Goal: Information Seeking & Learning: Learn about a topic

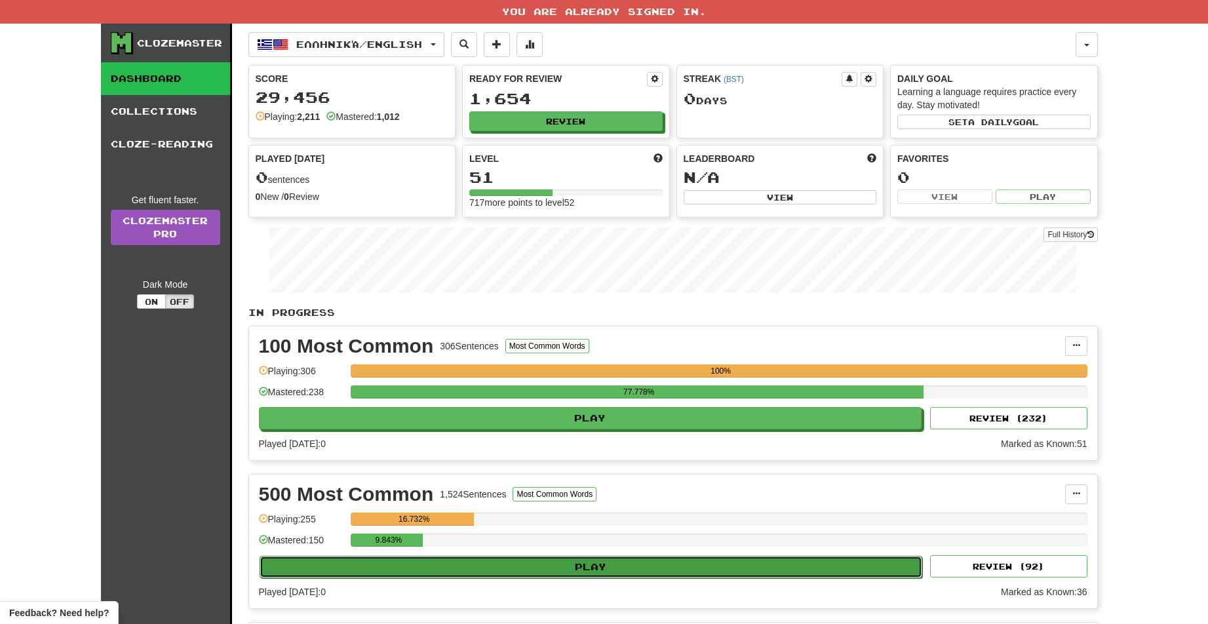
click at [605, 565] on button "Play" at bounding box center [590, 567] width 663 height 22
select select "**"
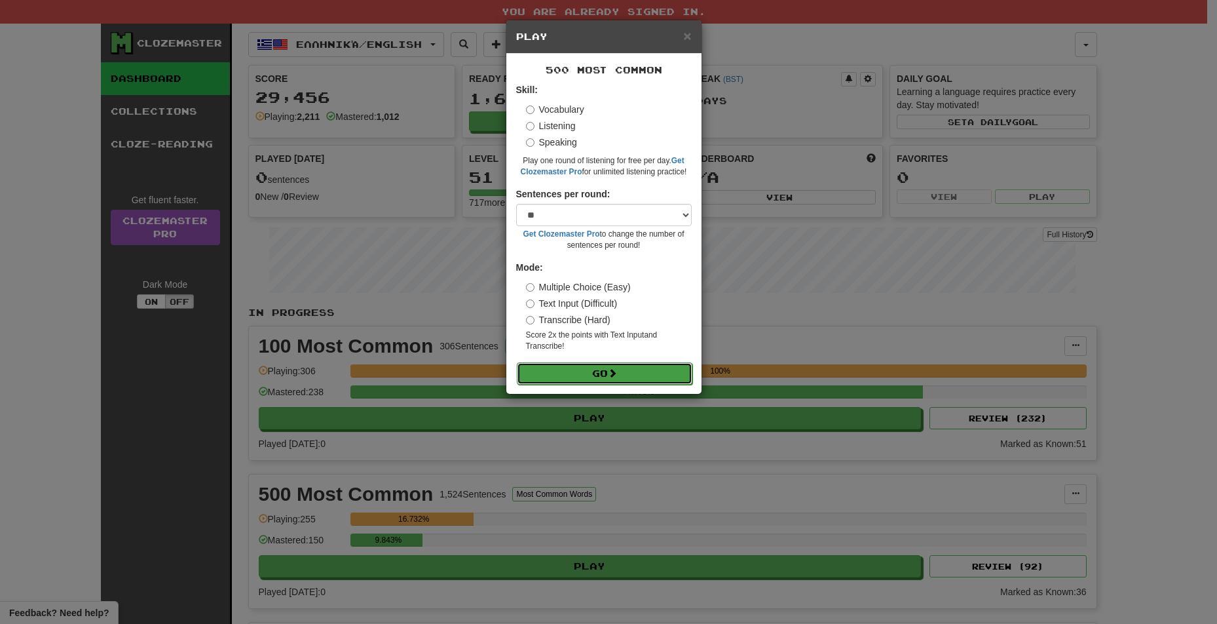
click at [599, 375] on button "Go" at bounding box center [605, 373] width 176 height 22
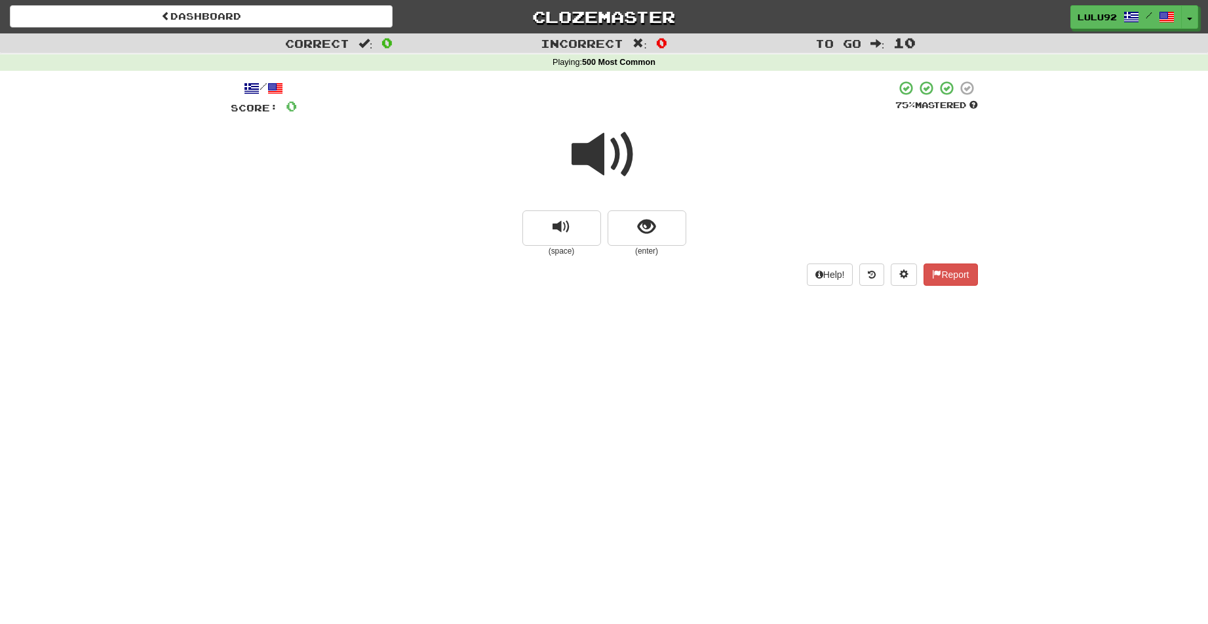
click at [597, 160] on span at bounding box center [604, 155] width 66 height 66
click at [575, 151] on span at bounding box center [604, 155] width 66 height 66
click at [672, 229] on button "show sentence" at bounding box center [646, 227] width 79 height 35
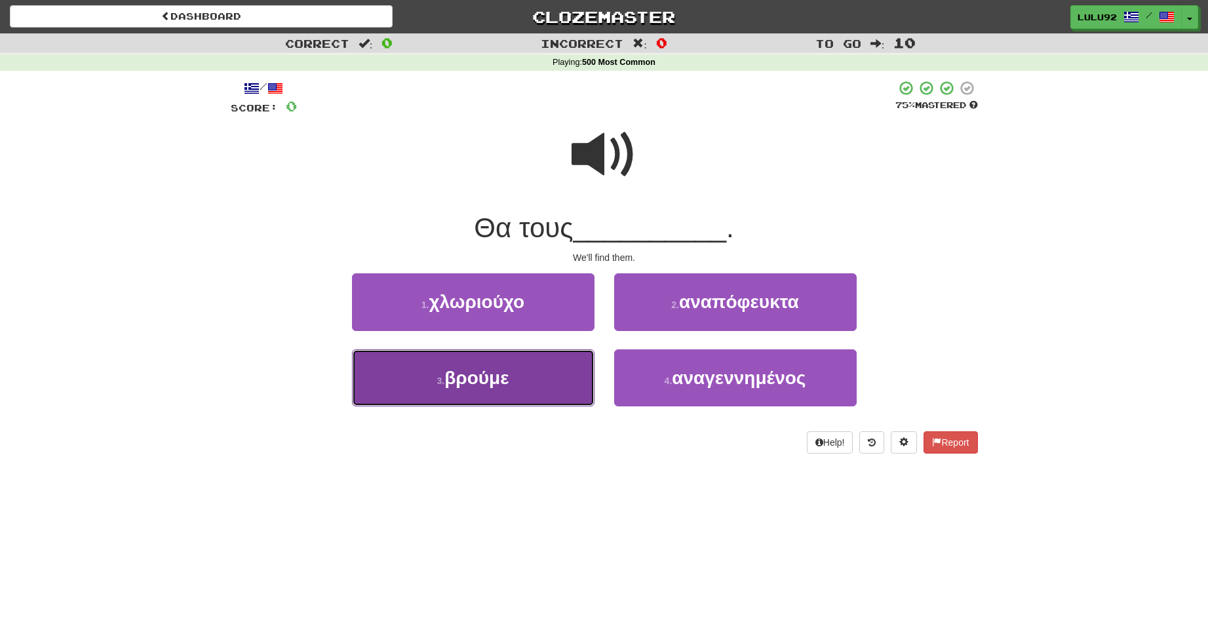
click at [472, 389] on button "3 . βρούμε" at bounding box center [473, 377] width 242 height 57
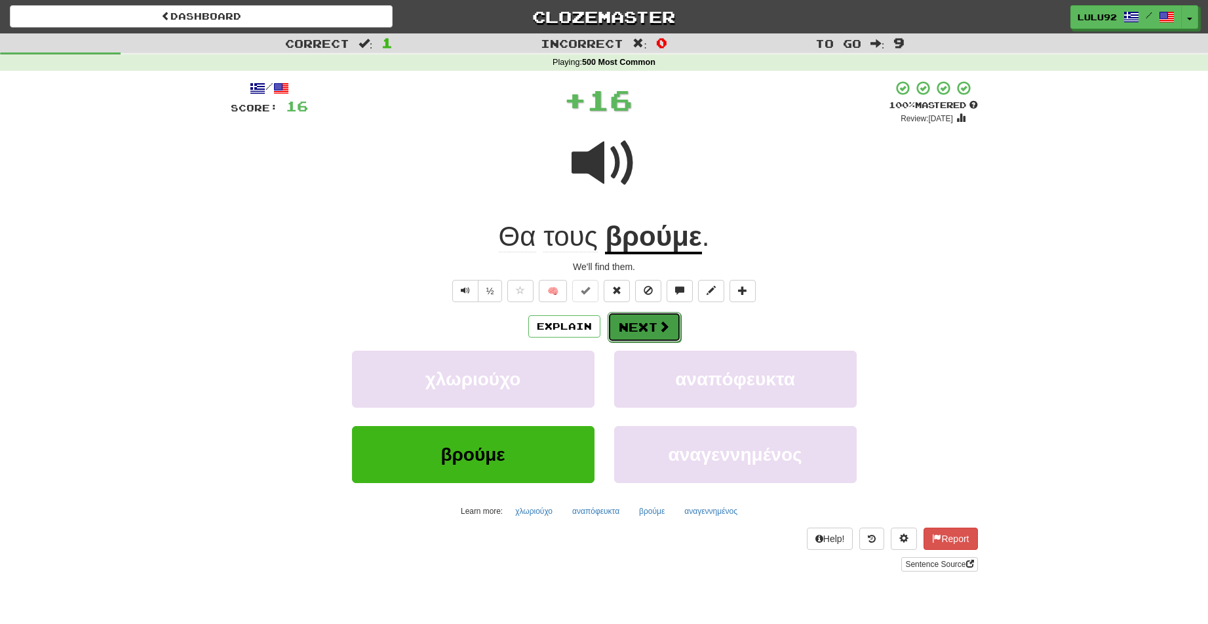
click at [647, 320] on button "Next" at bounding box center [643, 327] width 73 height 30
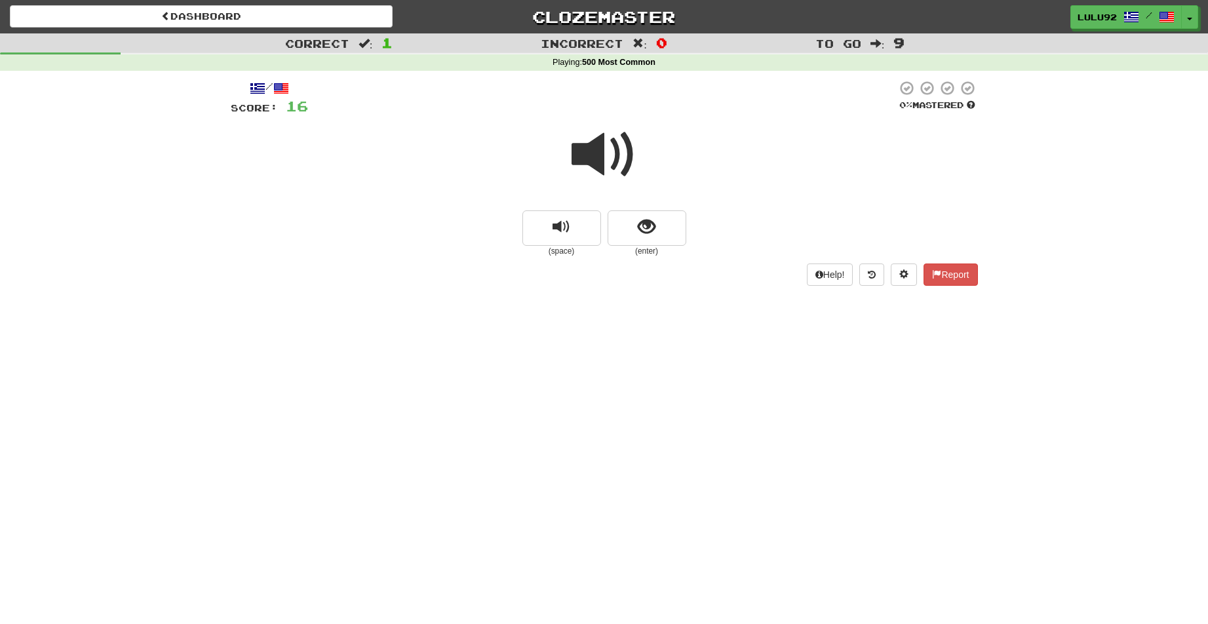
click at [592, 151] on span at bounding box center [604, 155] width 66 height 66
click at [613, 145] on span at bounding box center [604, 155] width 66 height 66
click at [594, 153] on span at bounding box center [604, 155] width 66 height 66
click at [641, 236] on span "show sentence" at bounding box center [647, 227] width 18 height 18
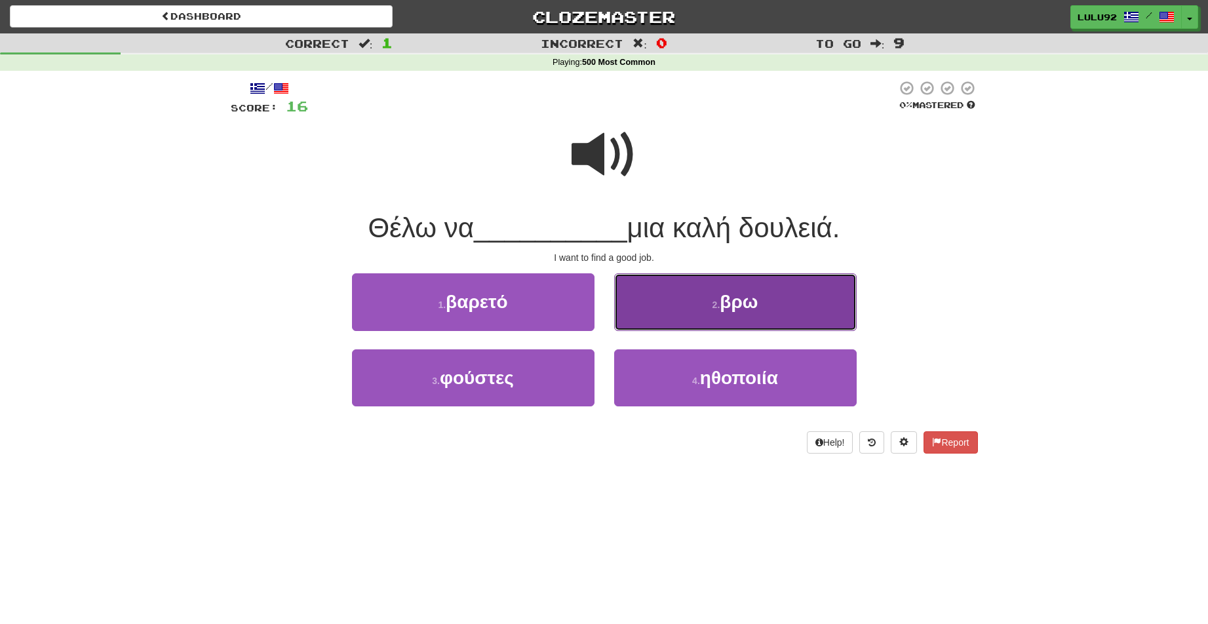
click at [725, 294] on span "βρω" at bounding box center [738, 302] width 38 height 20
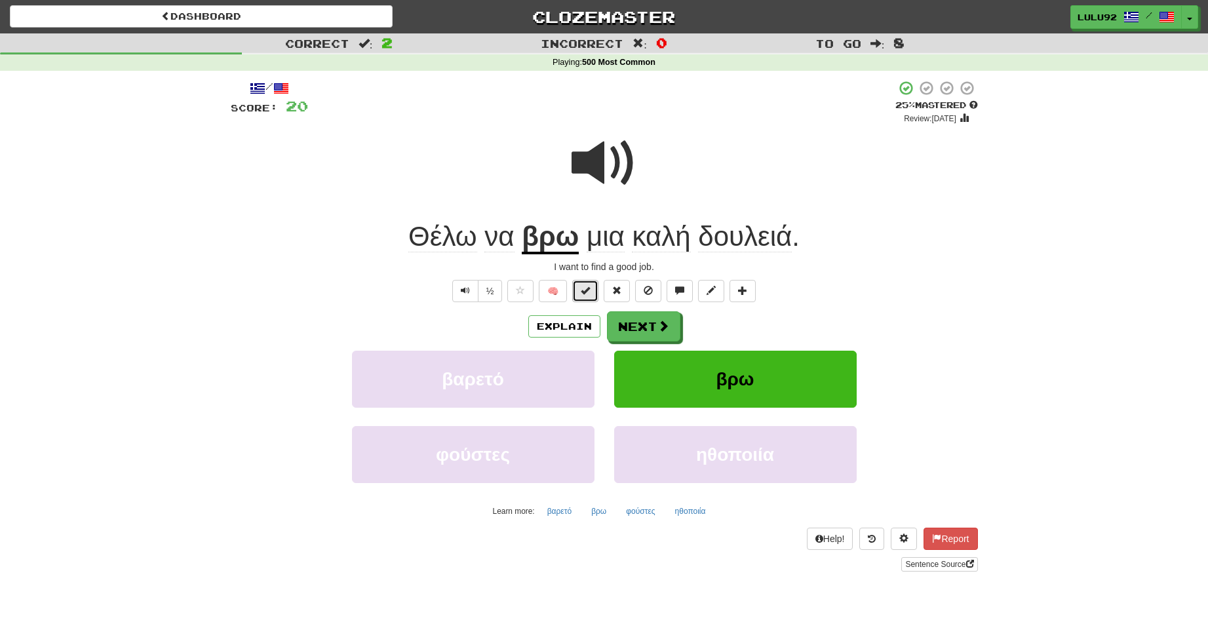
click at [588, 291] on span at bounding box center [585, 290] width 9 height 9
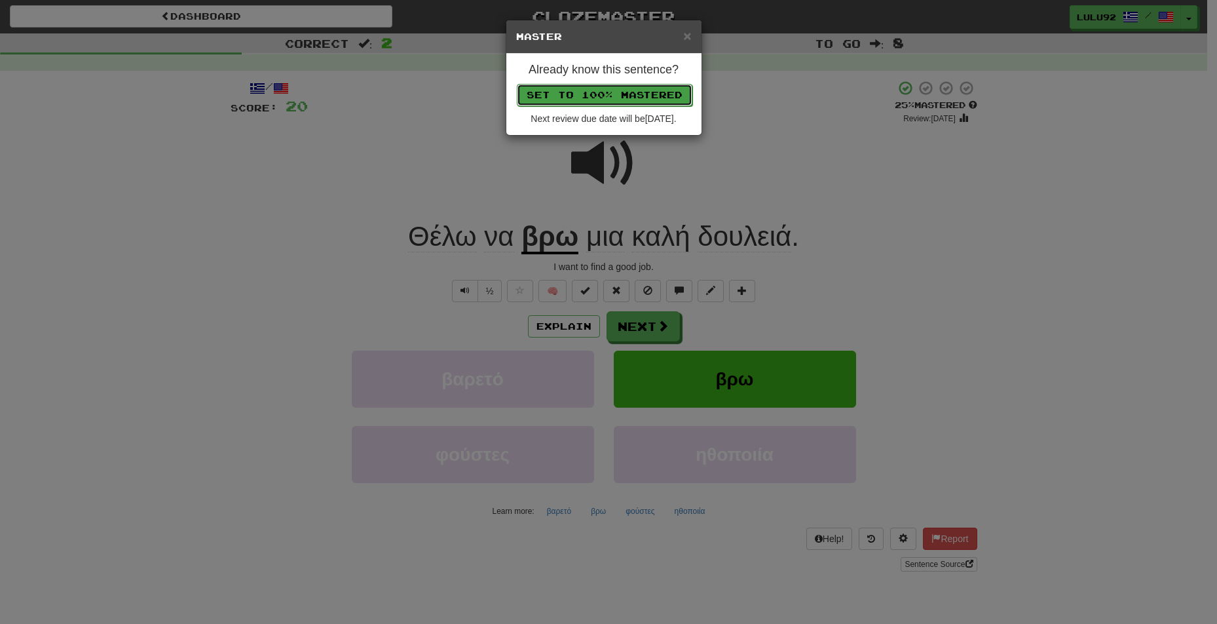
click at [601, 88] on button "Set to 100% Mastered" at bounding box center [605, 95] width 176 height 22
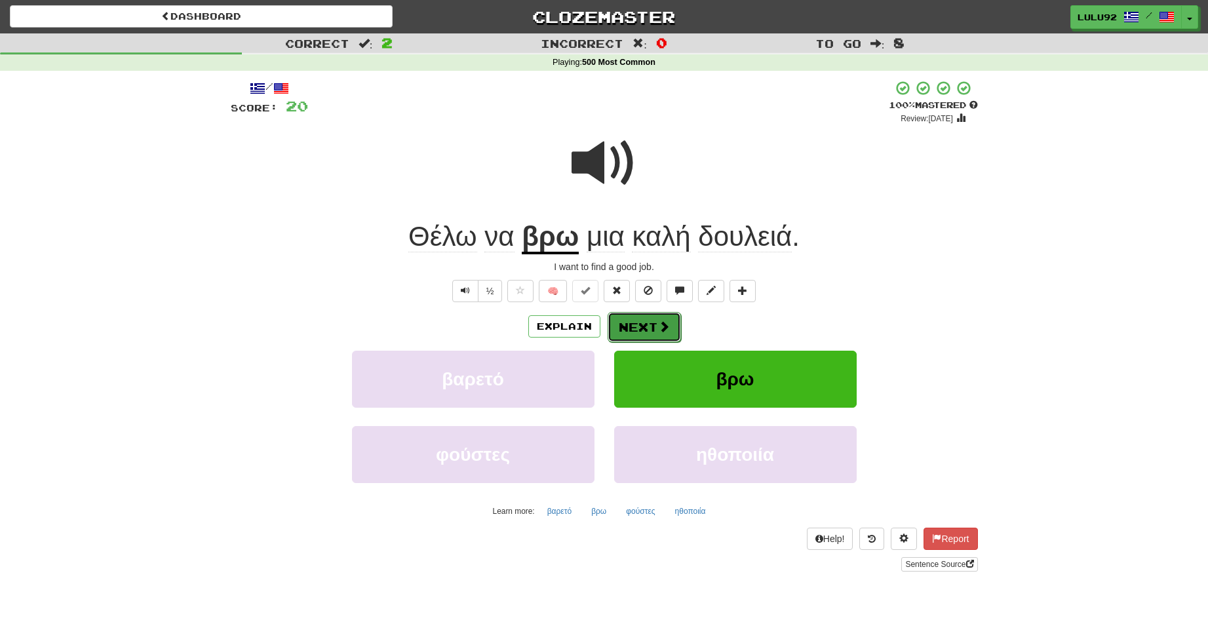
click at [637, 331] on button "Next" at bounding box center [643, 327] width 73 height 30
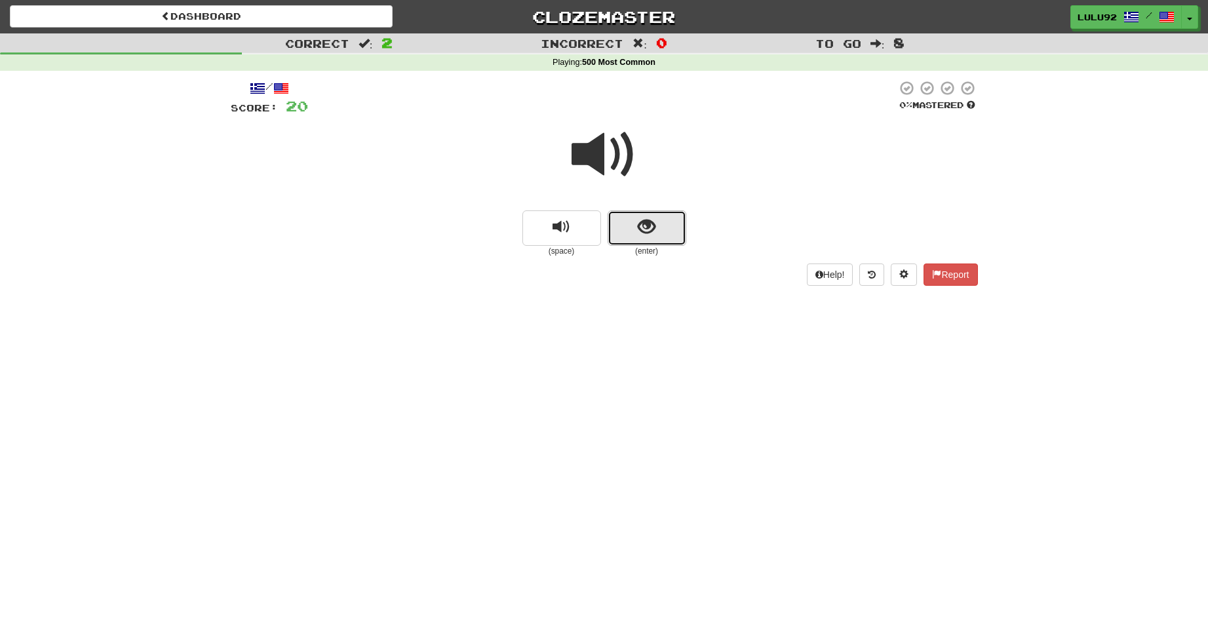
click at [643, 221] on span "show sentence" at bounding box center [647, 227] width 18 height 18
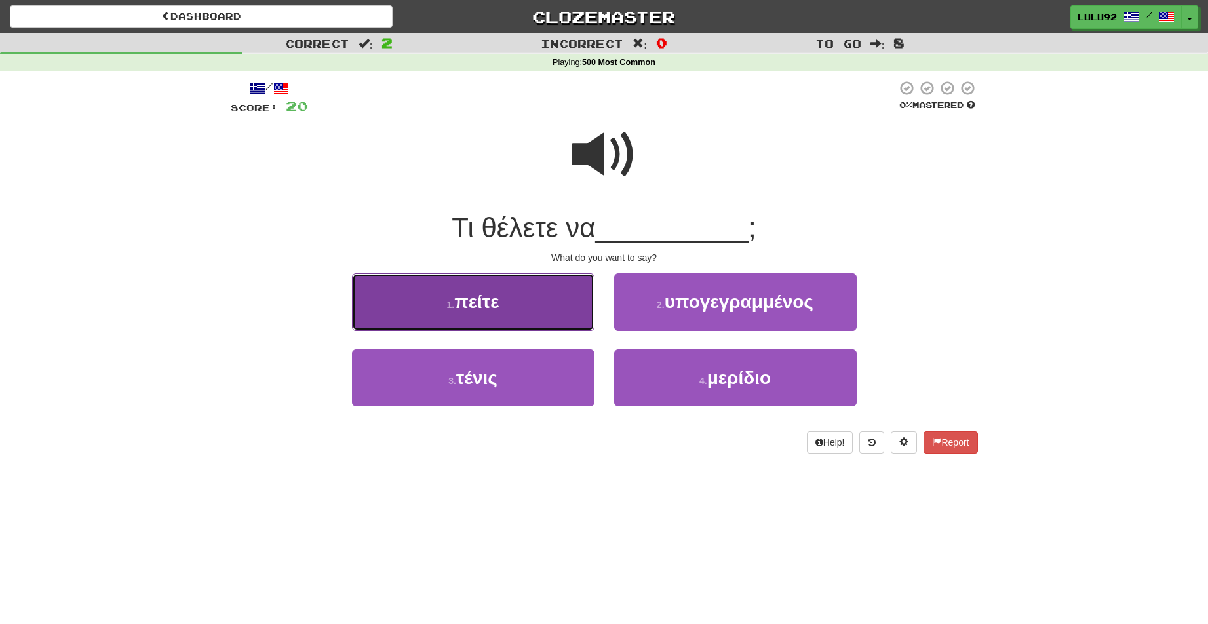
click at [455, 290] on button "1 . πείτε" at bounding box center [473, 301] width 242 height 57
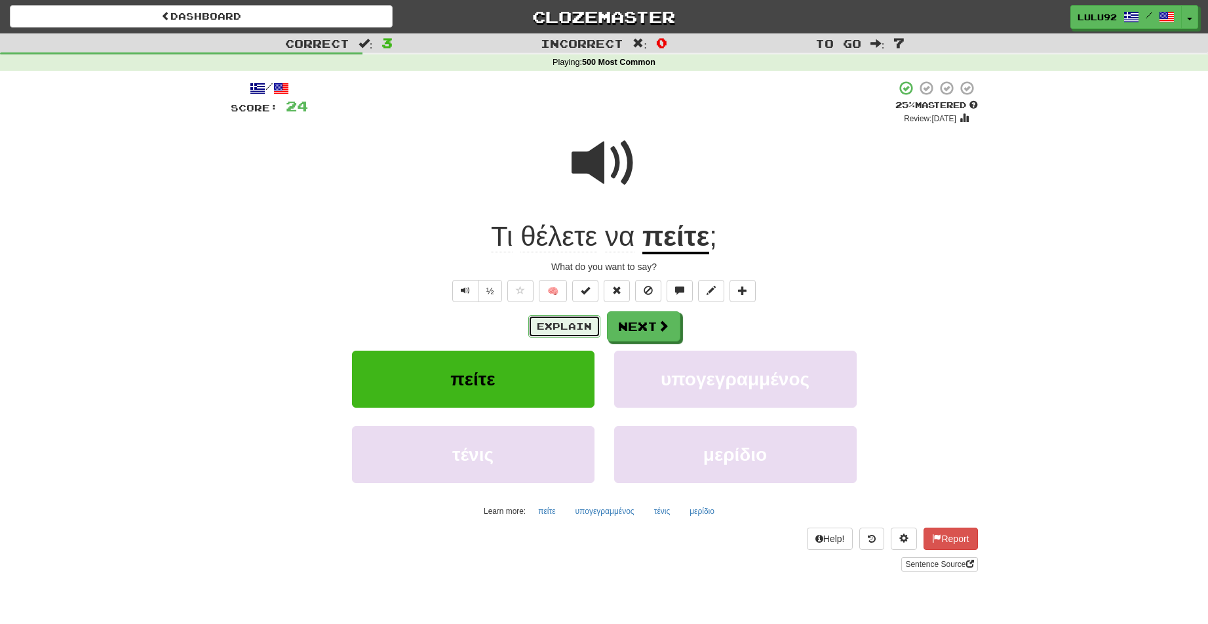
click at [566, 326] on button "Explain" at bounding box center [564, 326] width 72 height 22
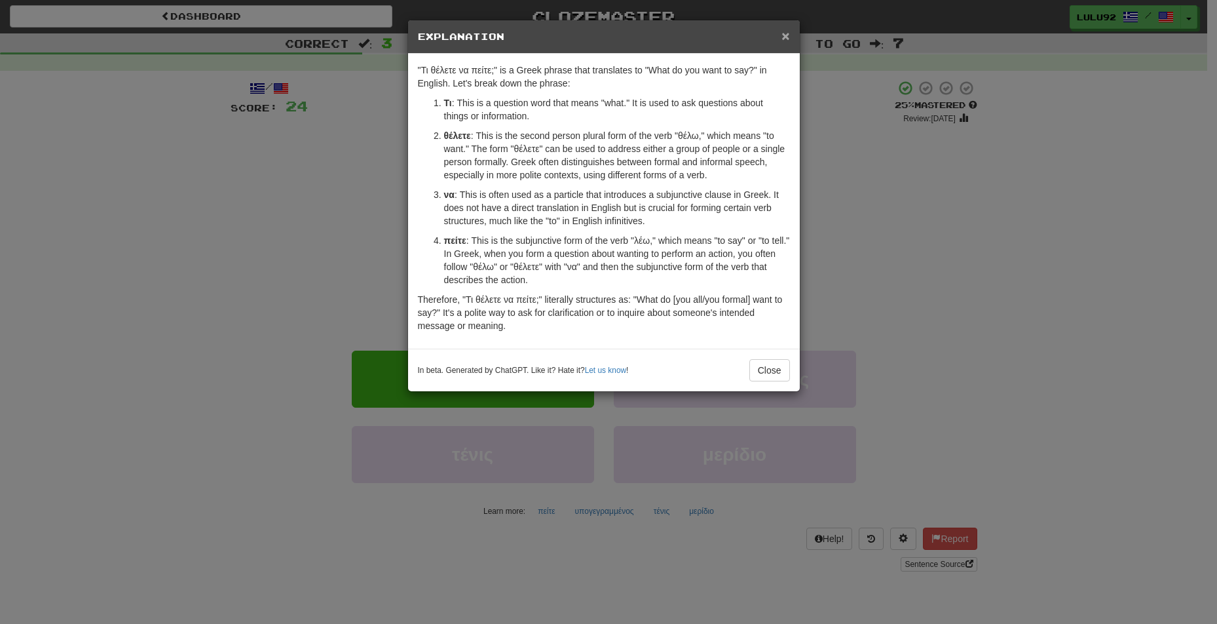
click at [788, 36] on span "×" at bounding box center [786, 35] width 8 height 15
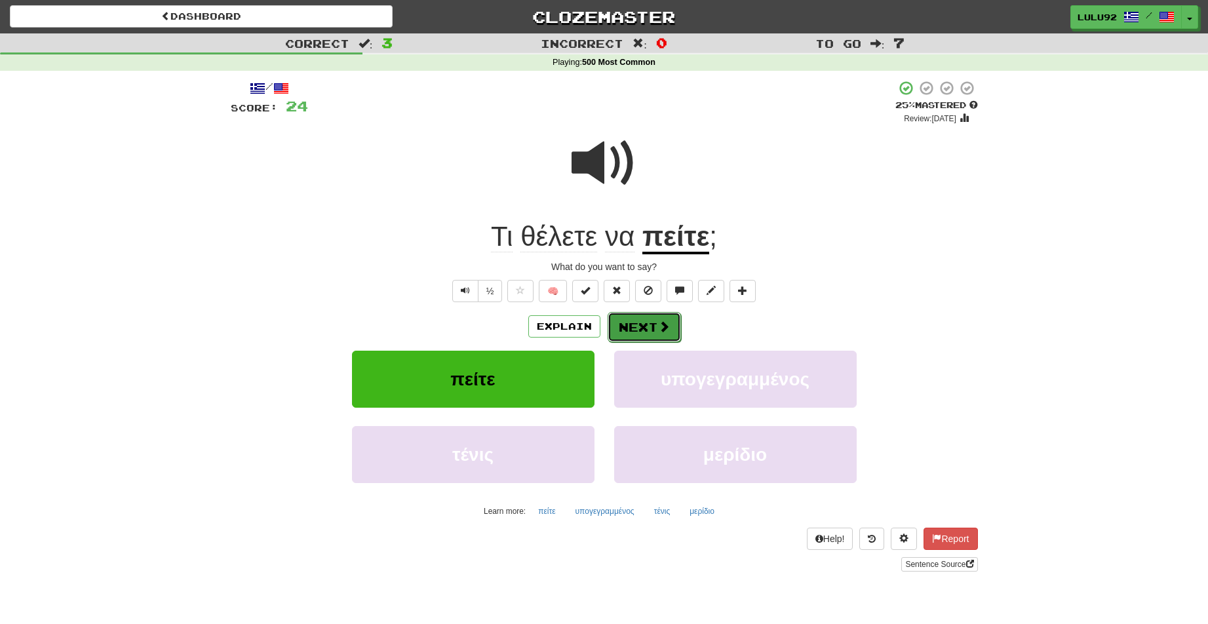
click at [648, 332] on button "Next" at bounding box center [643, 327] width 73 height 30
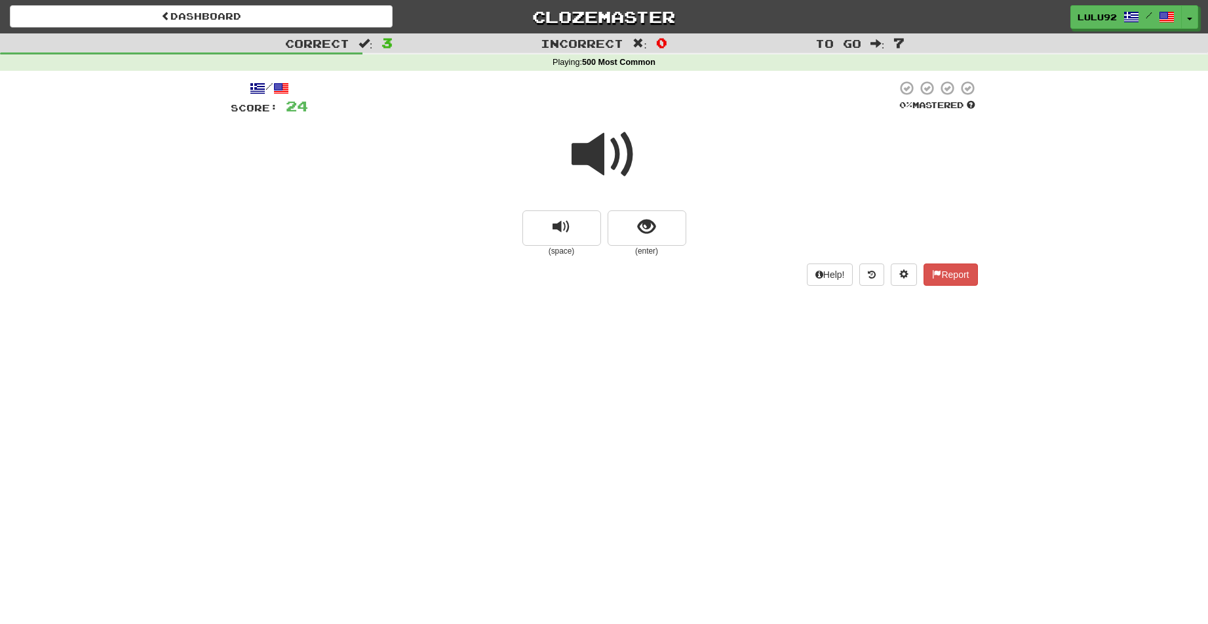
click at [611, 149] on span at bounding box center [604, 155] width 66 height 66
click at [603, 161] on span at bounding box center [604, 155] width 66 height 66
drag, startPoint x: 595, startPoint y: 159, endPoint x: 105, endPoint y: 195, distance: 490.7
click at [589, 159] on span at bounding box center [604, 155] width 66 height 66
click at [601, 163] on span at bounding box center [604, 155] width 66 height 66
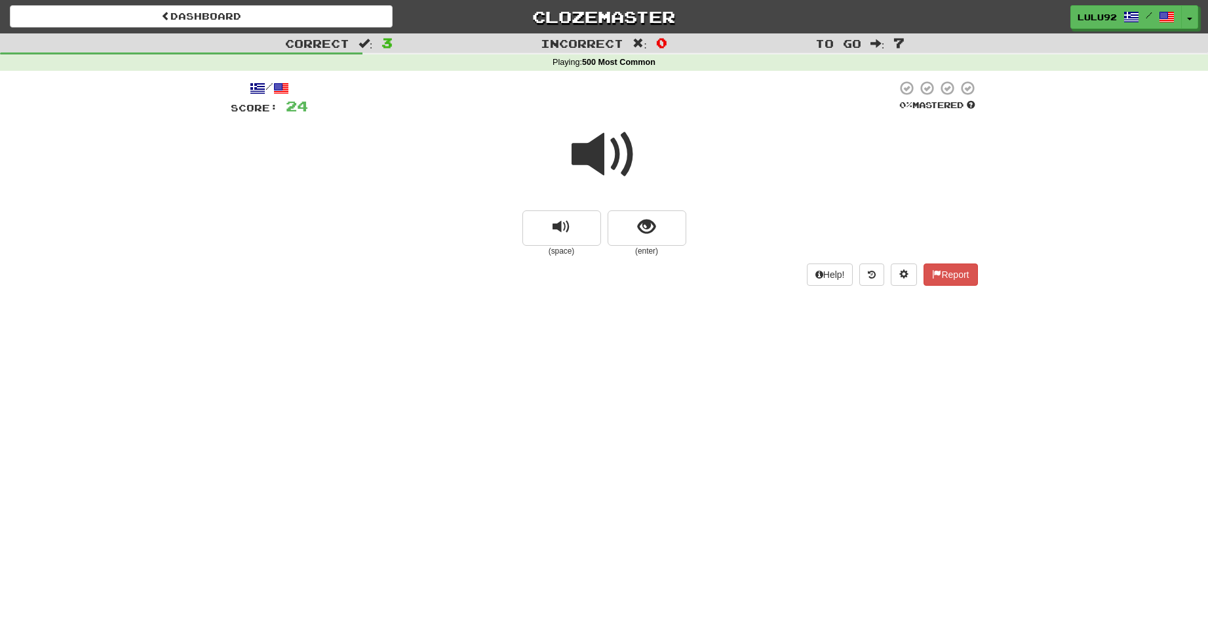
click at [594, 149] on span at bounding box center [604, 155] width 66 height 66
click at [653, 225] on span "show sentence" at bounding box center [647, 227] width 18 height 18
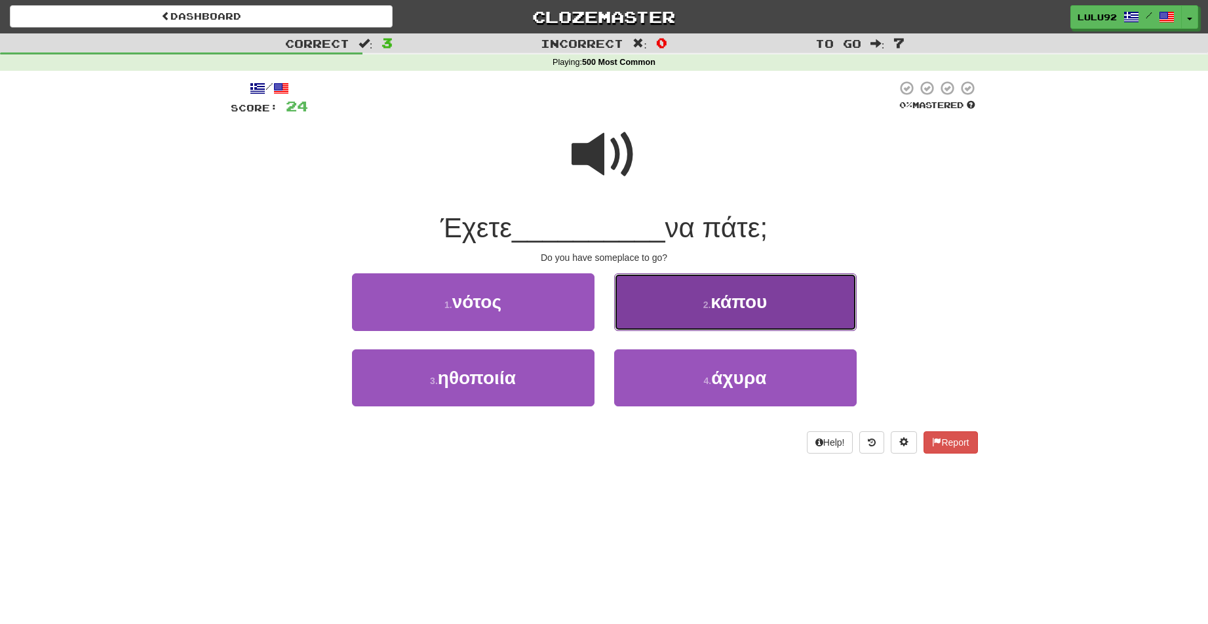
click at [746, 312] on span "κάπου" at bounding box center [738, 302] width 56 height 20
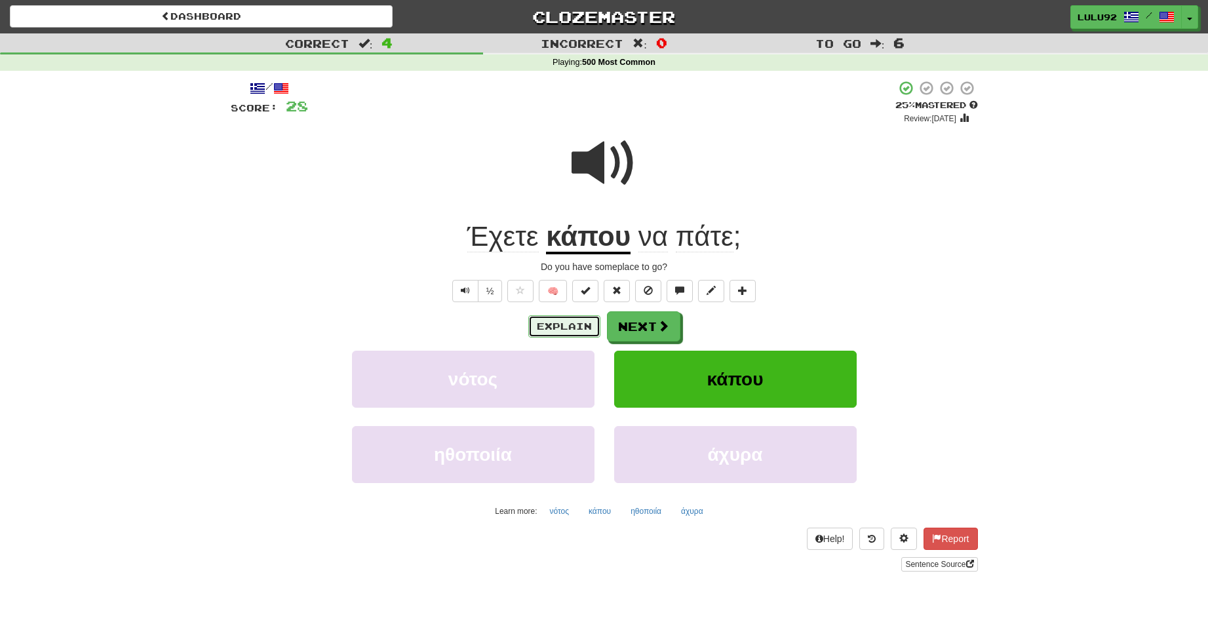
click at [558, 327] on button "Explain" at bounding box center [564, 326] width 72 height 22
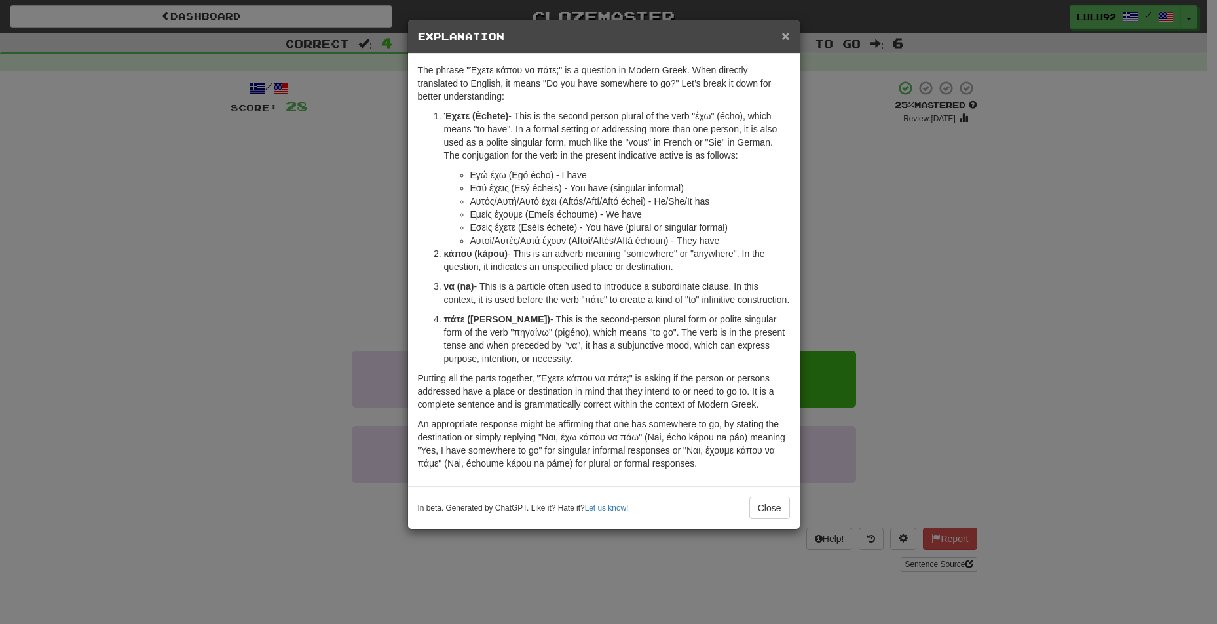
click at [784, 34] on span "×" at bounding box center [786, 35] width 8 height 15
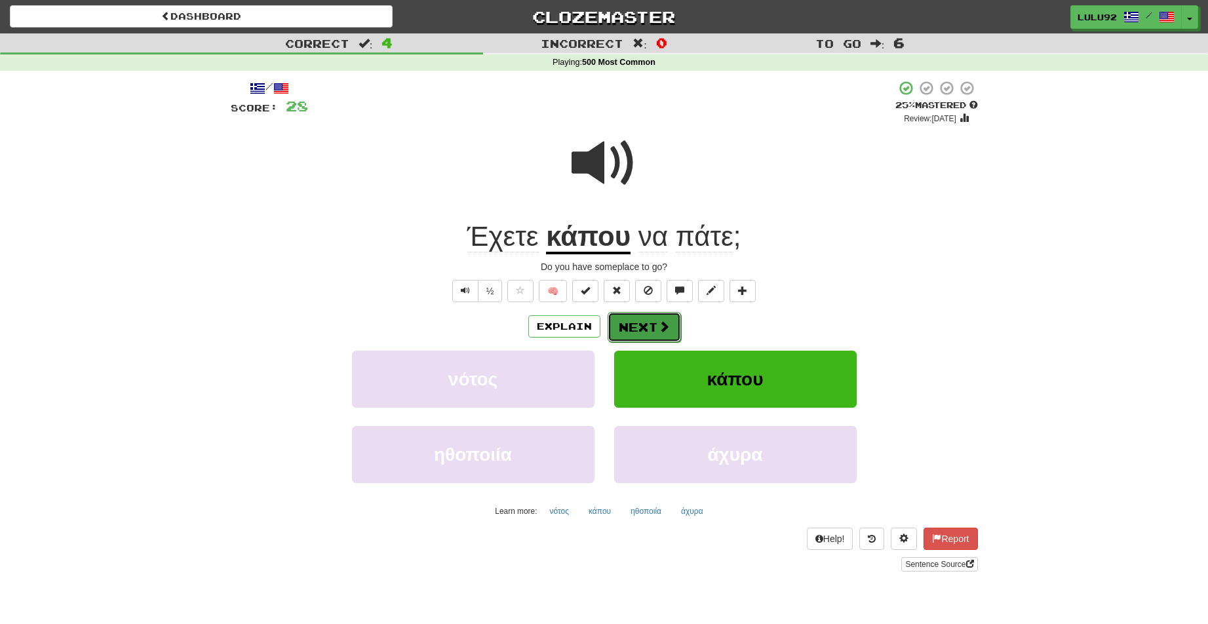
click at [652, 329] on button "Next" at bounding box center [643, 327] width 73 height 30
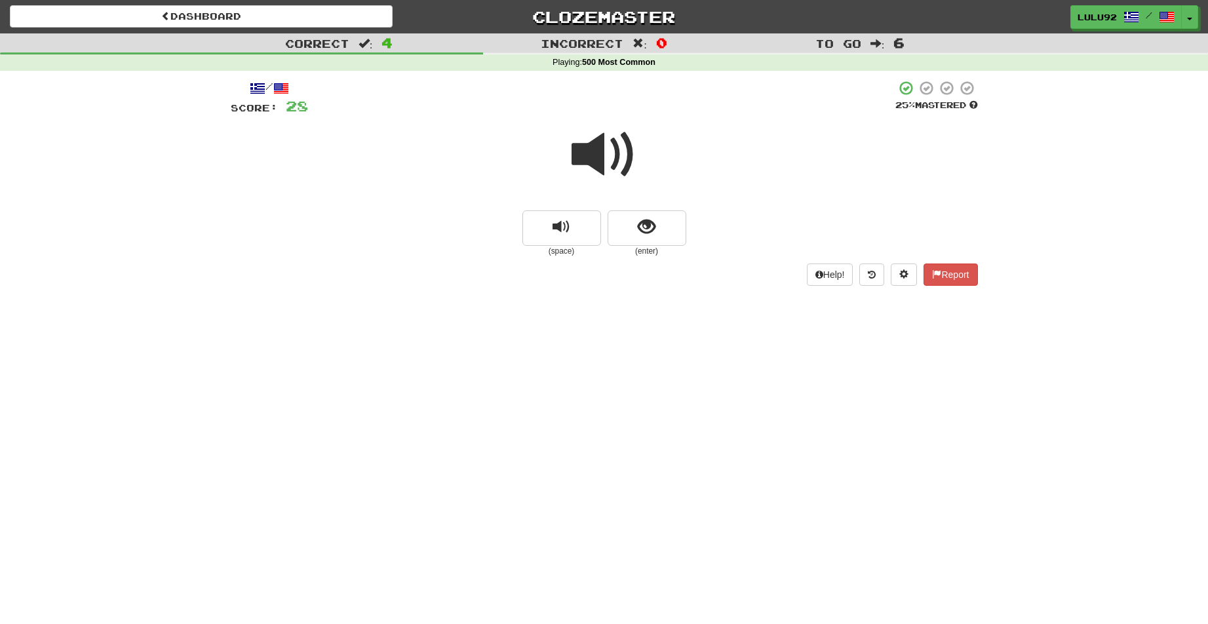
drag, startPoint x: 598, startPoint y: 146, endPoint x: 122, endPoint y: 149, distance: 475.7
click at [590, 146] on span at bounding box center [604, 155] width 66 height 66
click at [622, 162] on span at bounding box center [604, 155] width 66 height 66
click at [595, 153] on span at bounding box center [604, 155] width 66 height 66
click at [651, 240] on button "show sentence" at bounding box center [646, 227] width 79 height 35
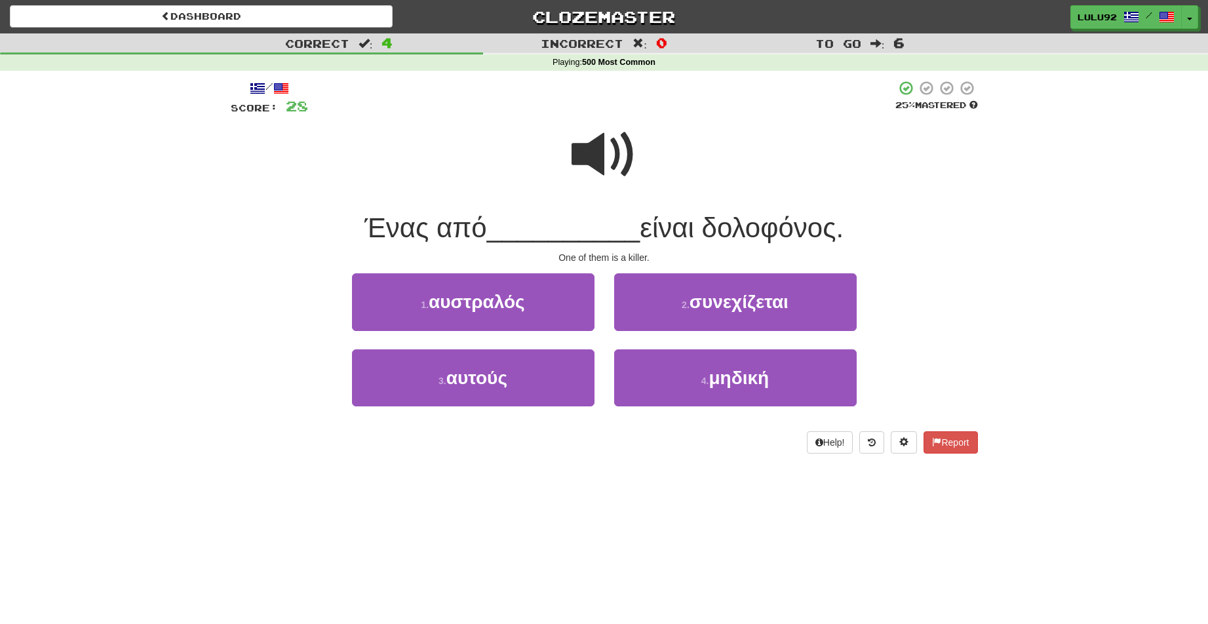
drag, startPoint x: 632, startPoint y: 143, endPoint x: 604, endPoint y: 143, distance: 27.5
click at [626, 143] on span at bounding box center [604, 155] width 66 height 66
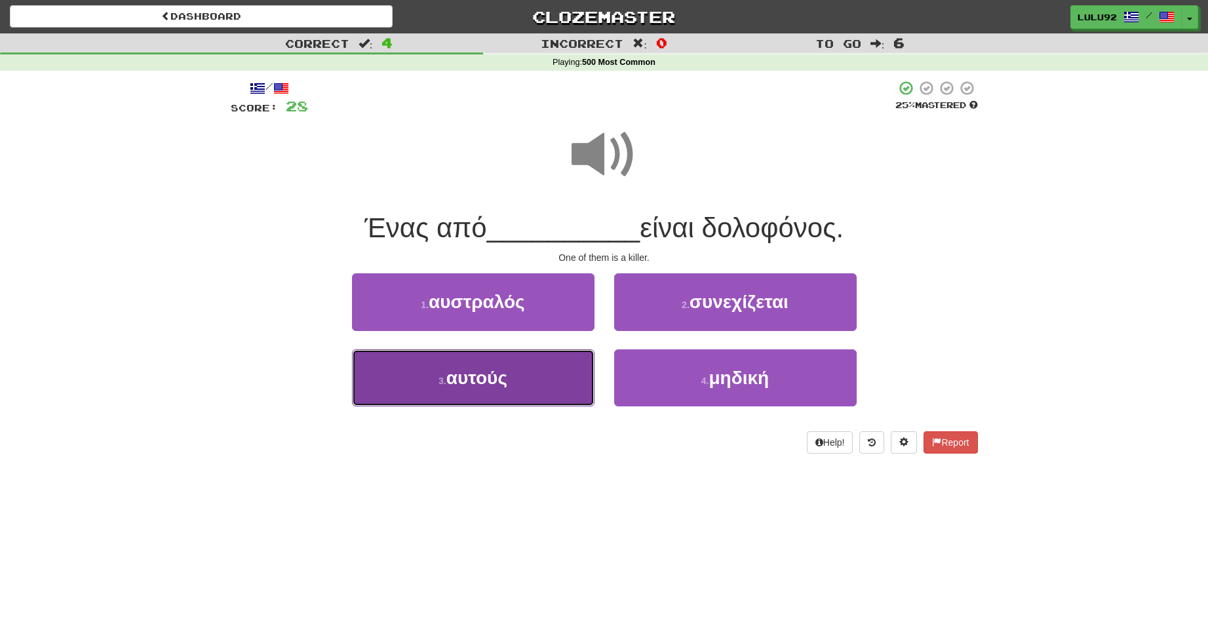
click at [482, 388] on button "3 . αυτούς" at bounding box center [473, 377] width 242 height 57
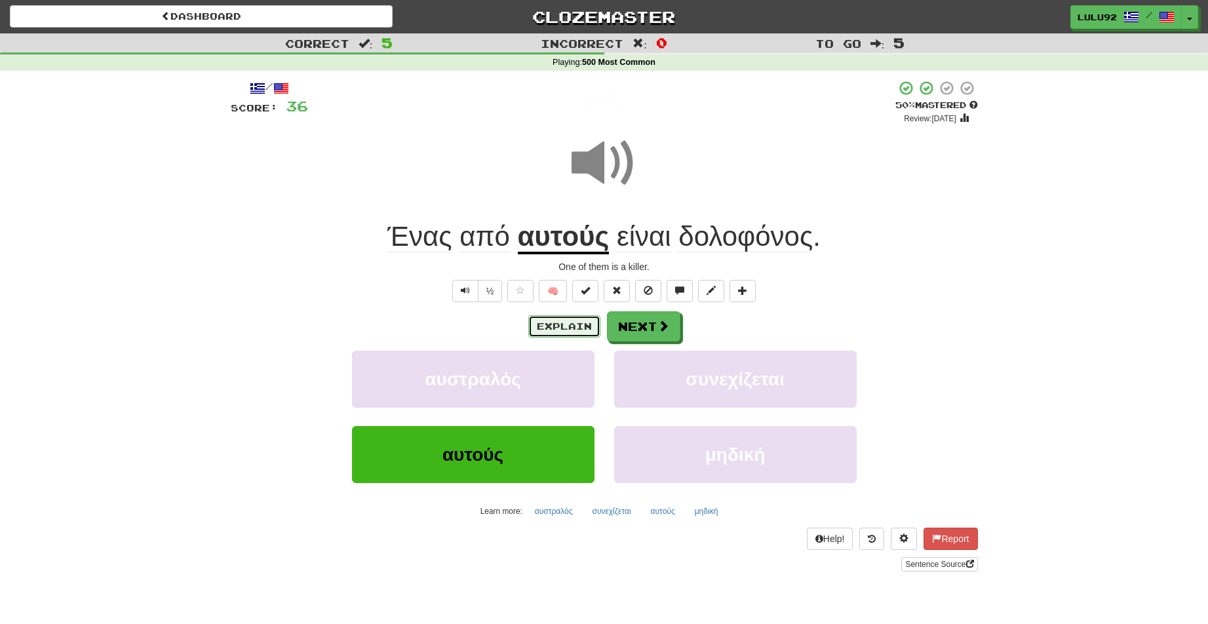
click at [562, 333] on button "Explain" at bounding box center [564, 326] width 72 height 22
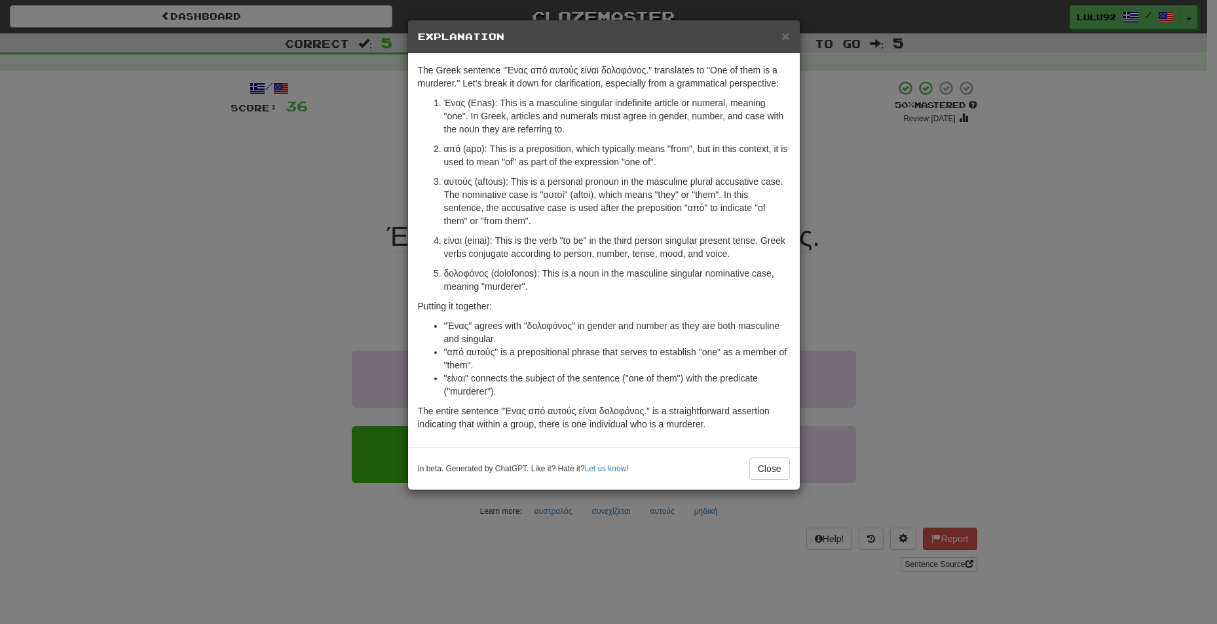
click at [775, 34] on h5 "Explanation" at bounding box center [604, 36] width 372 height 13
click at [786, 35] on span "×" at bounding box center [786, 35] width 8 height 15
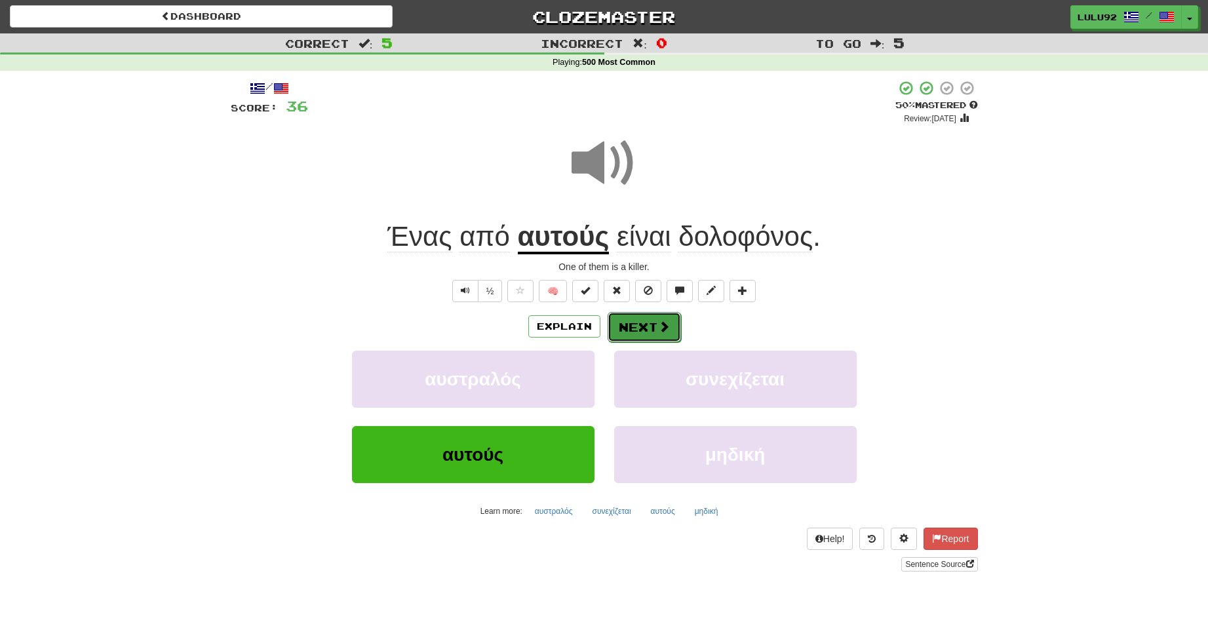
click at [645, 324] on button "Next" at bounding box center [643, 327] width 73 height 30
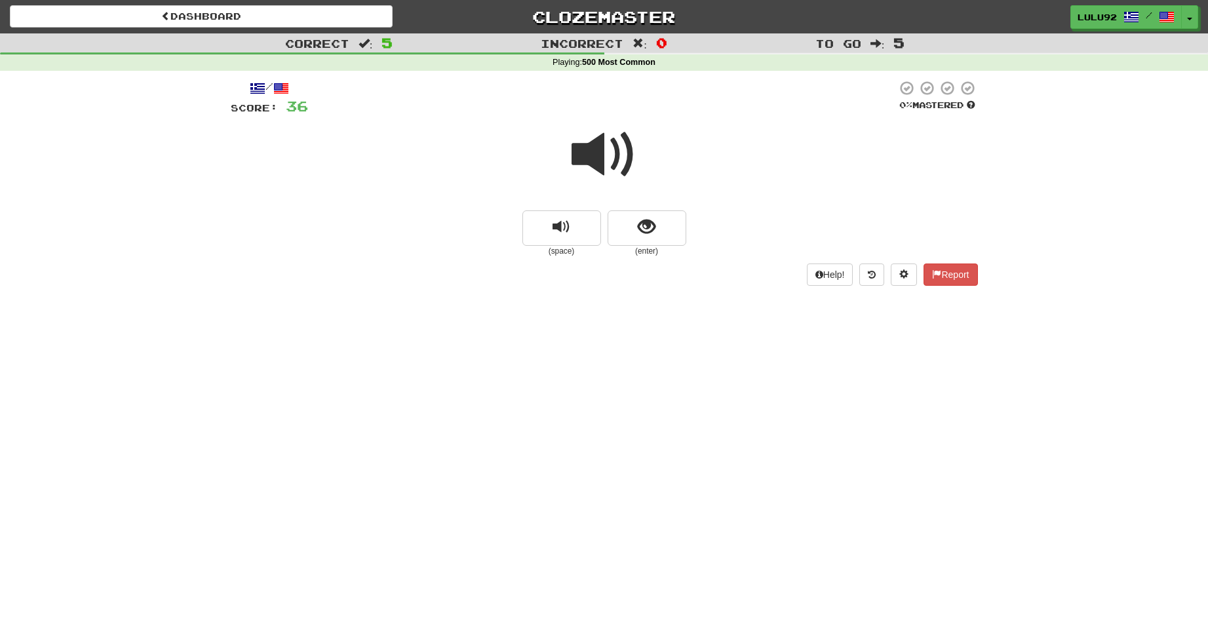
click at [611, 154] on span at bounding box center [604, 155] width 66 height 66
click at [601, 157] on span at bounding box center [604, 155] width 66 height 66
click at [651, 221] on span "show sentence" at bounding box center [647, 227] width 18 height 18
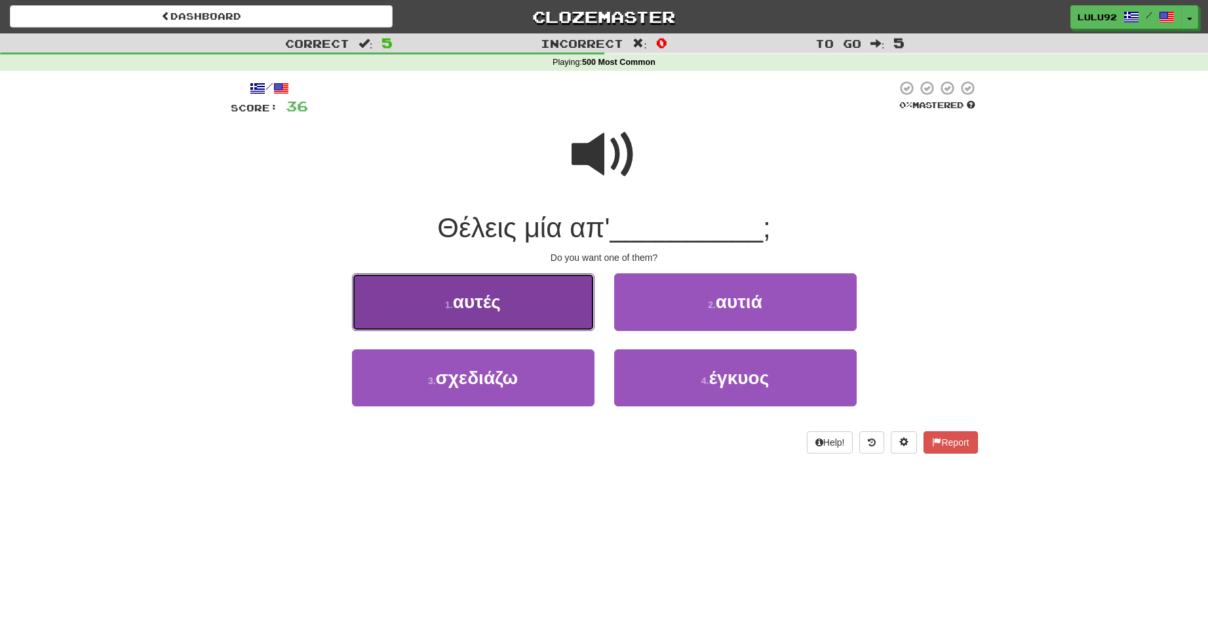
click at [493, 304] on span "αυτές" at bounding box center [477, 302] width 48 height 20
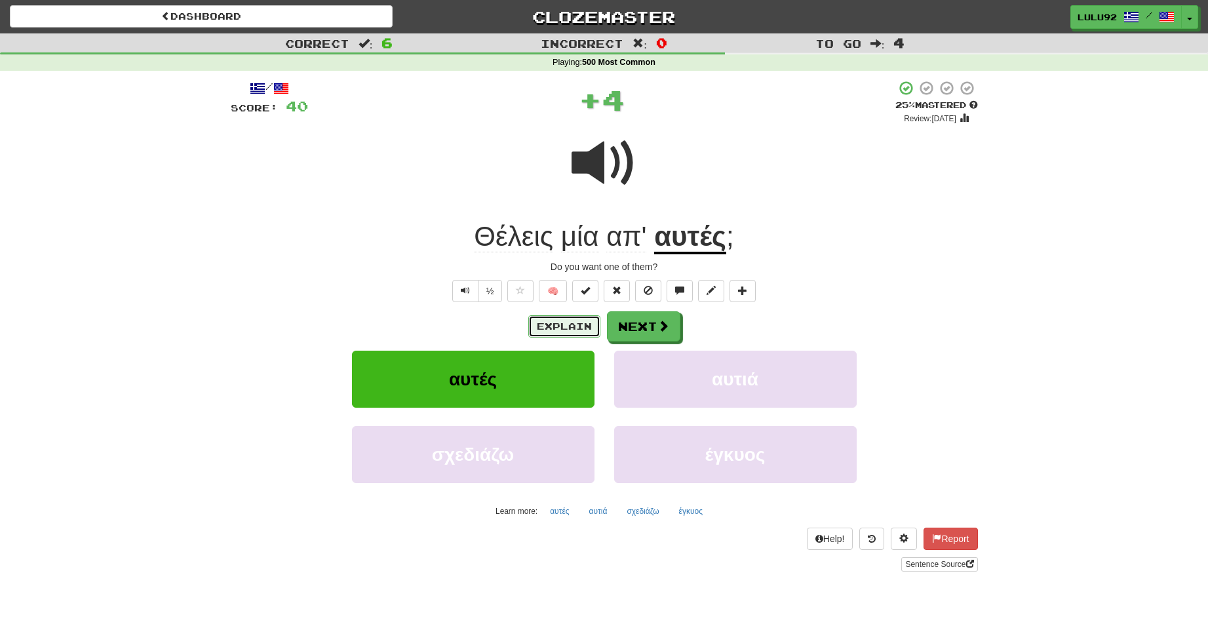
click at [559, 326] on button "Explain" at bounding box center [564, 326] width 72 height 22
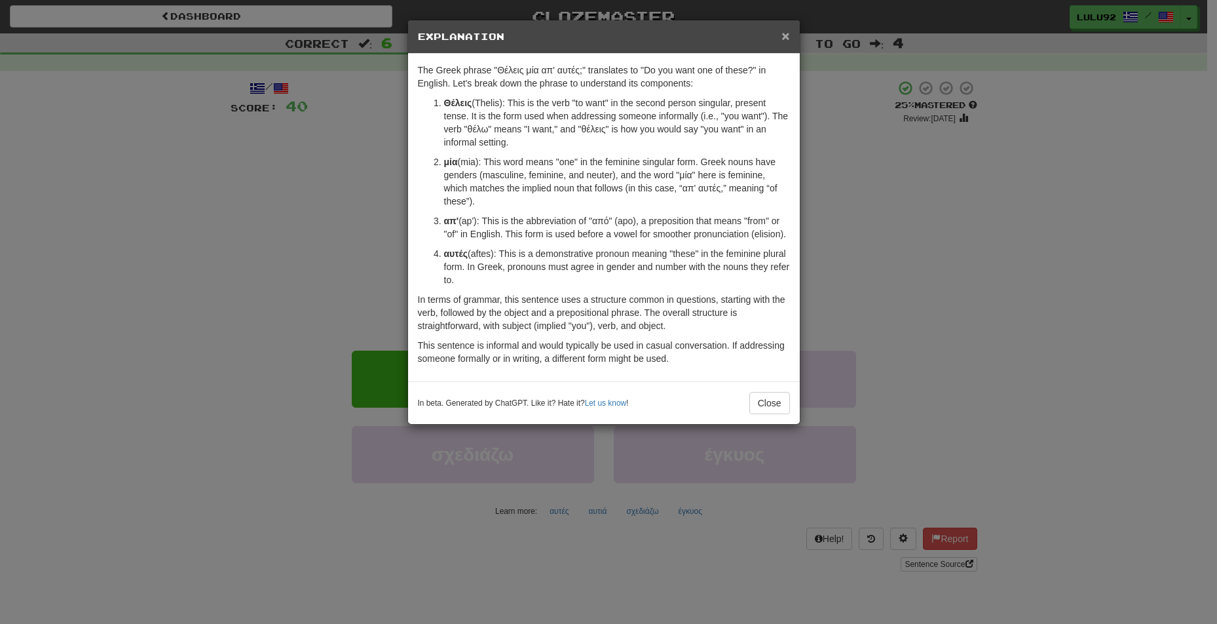
click at [785, 36] on span "×" at bounding box center [786, 35] width 8 height 15
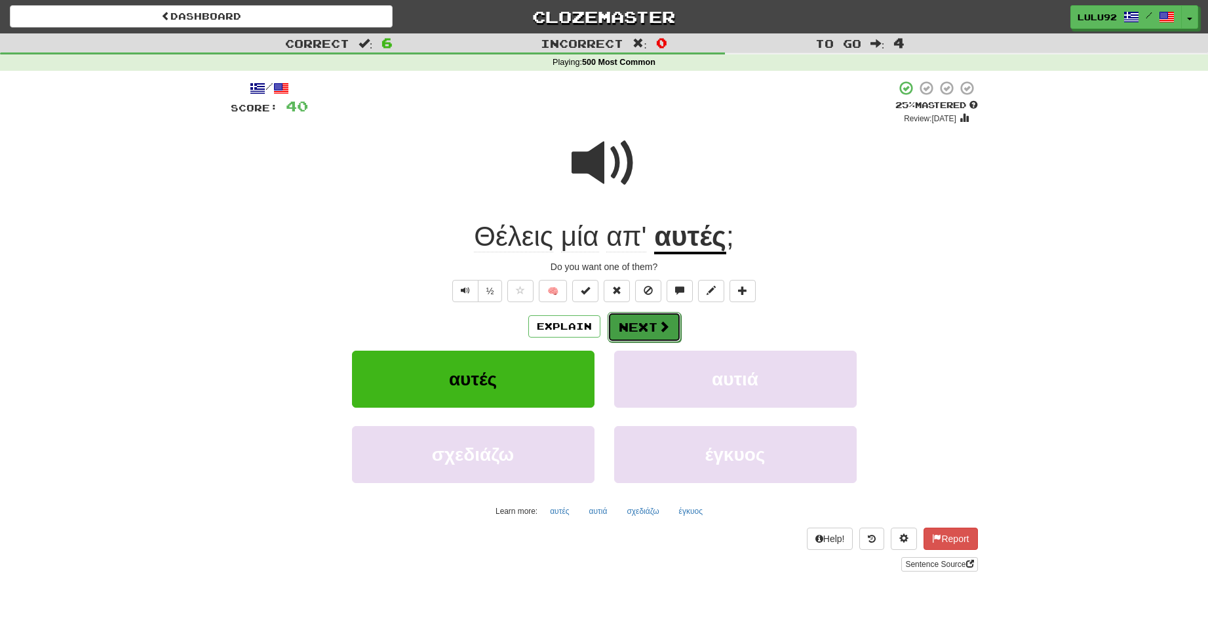
click at [635, 328] on button "Next" at bounding box center [643, 327] width 73 height 30
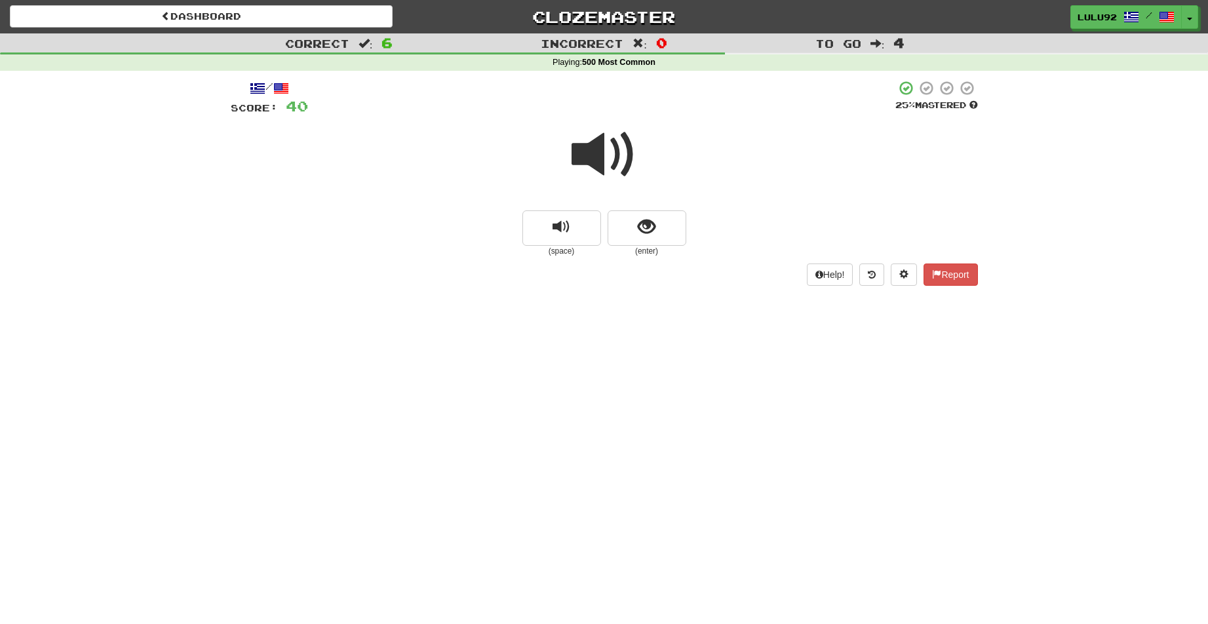
click at [603, 157] on span at bounding box center [604, 155] width 66 height 66
click at [600, 155] on span at bounding box center [604, 155] width 66 height 66
click at [632, 231] on button "show sentence" at bounding box center [646, 227] width 79 height 35
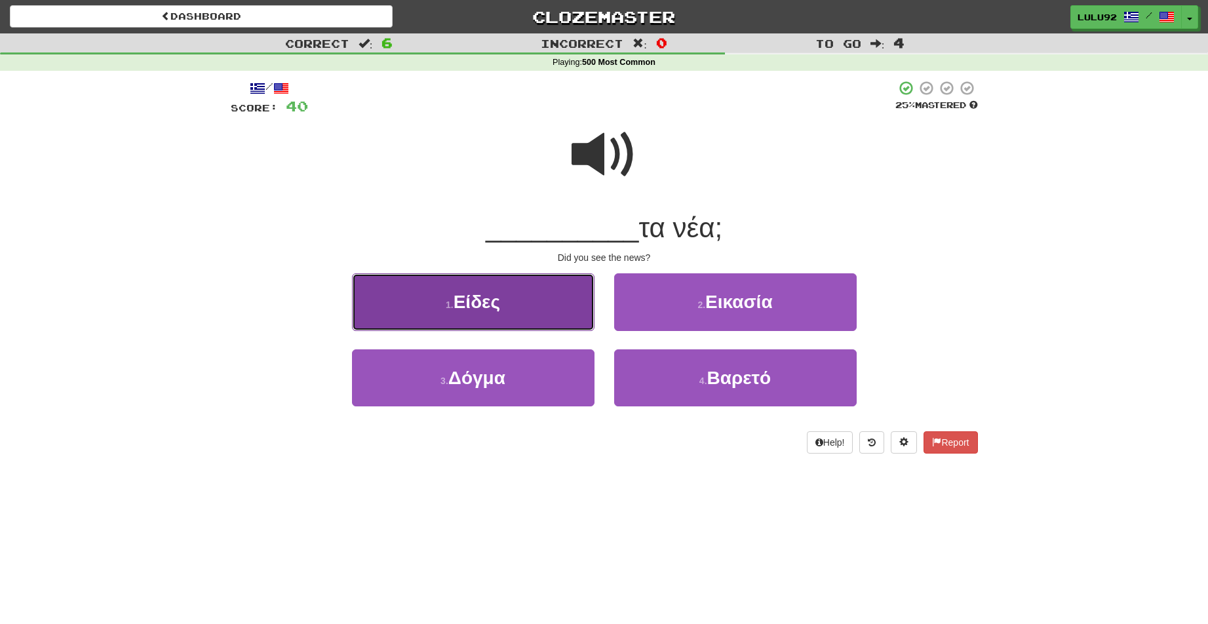
click at [497, 308] on span "Είδες" at bounding box center [476, 302] width 47 height 20
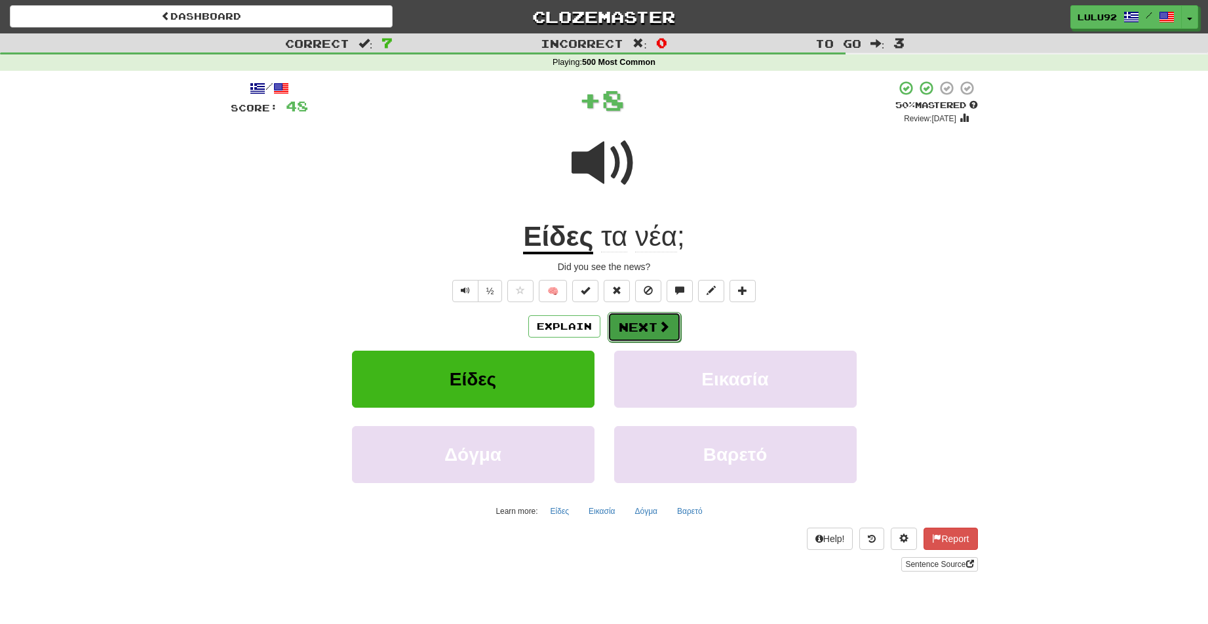
click at [628, 324] on button "Next" at bounding box center [643, 327] width 73 height 30
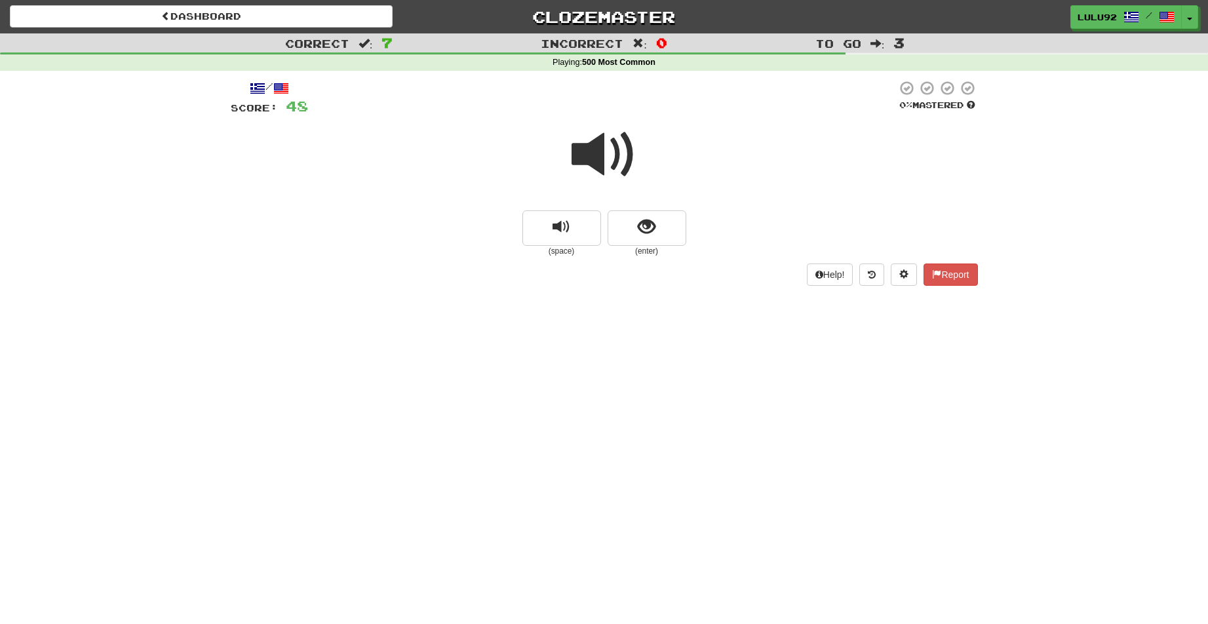
click at [609, 165] on span at bounding box center [604, 155] width 66 height 66
click at [590, 153] on span at bounding box center [604, 155] width 66 height 66
click at [651, 233] on span "show sentence" at bounding box center [647, 227] width 18 height 18
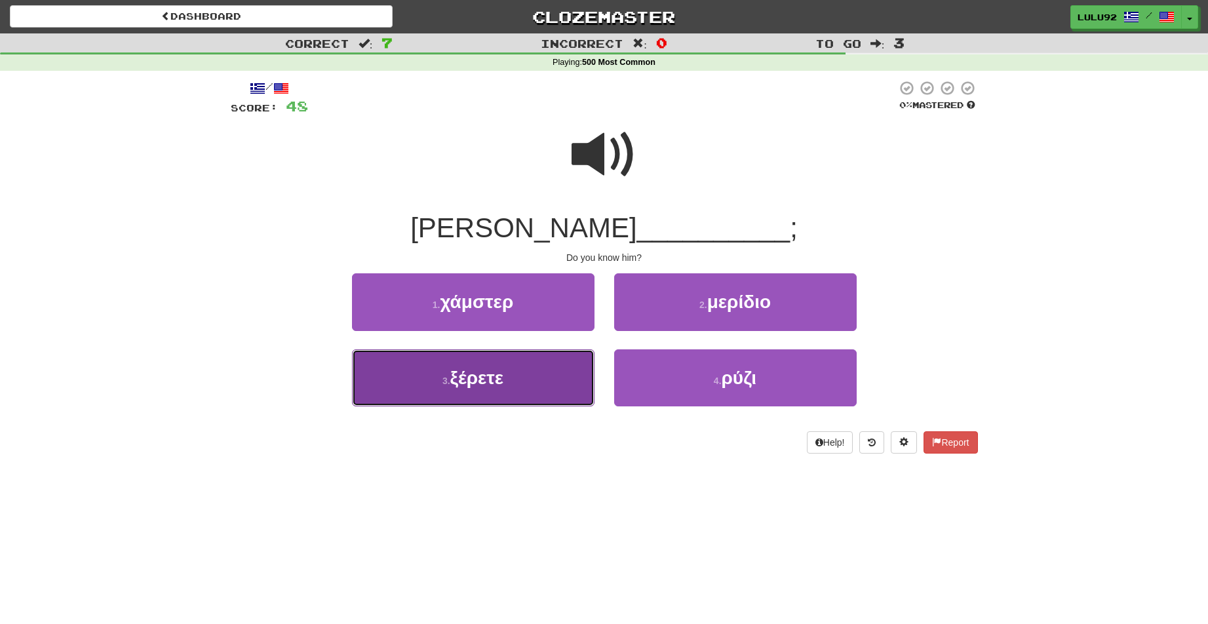
click at [460, 387] on span "ξέρετε" at bounding box center [477, 378] width 54 height 20
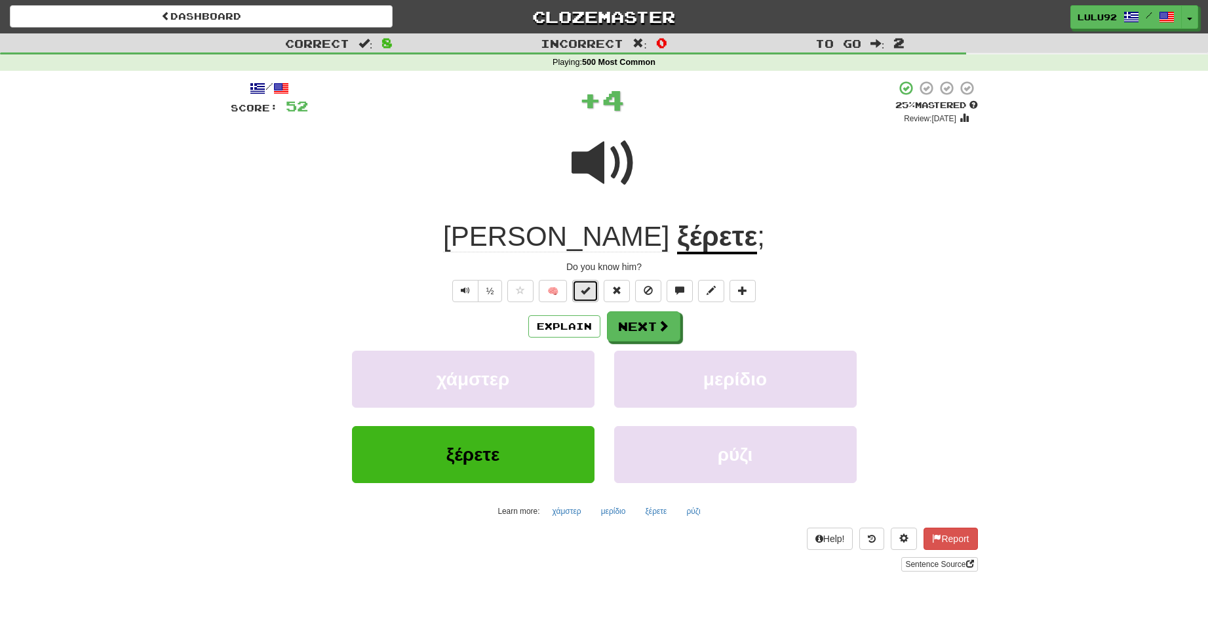
click at [588, 290] on span at bounding box center [585, 290] width 9 height 9
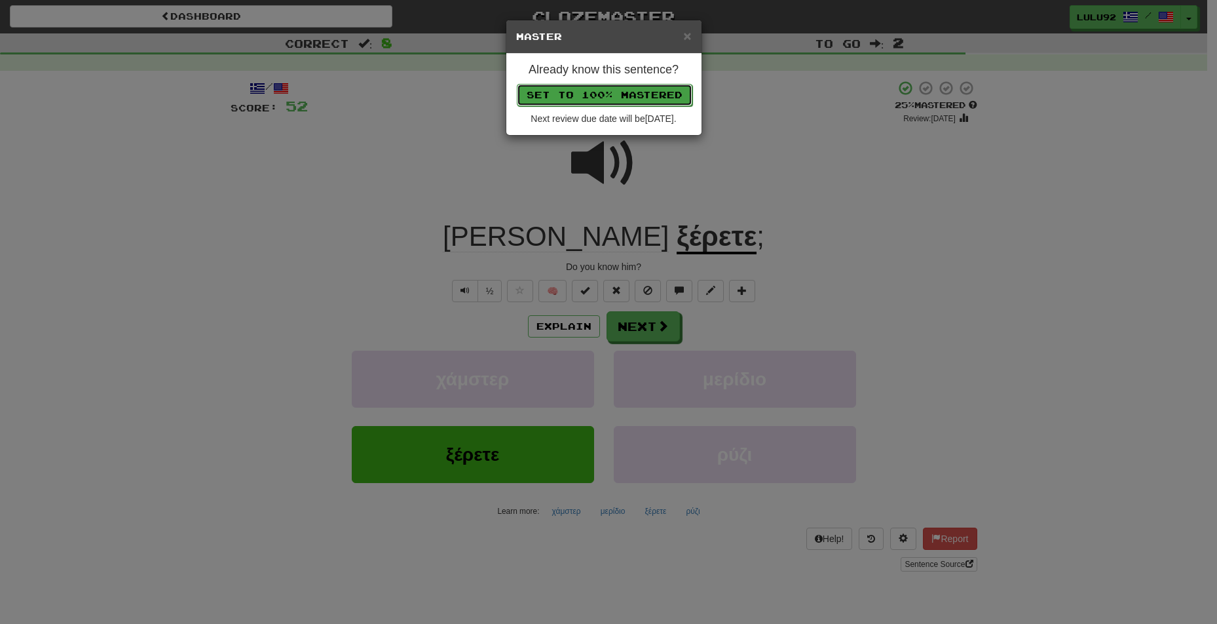
click at [607, 92] on button "Set to 100% Mastered" at bounding box center [605, 95] width 176 height 22
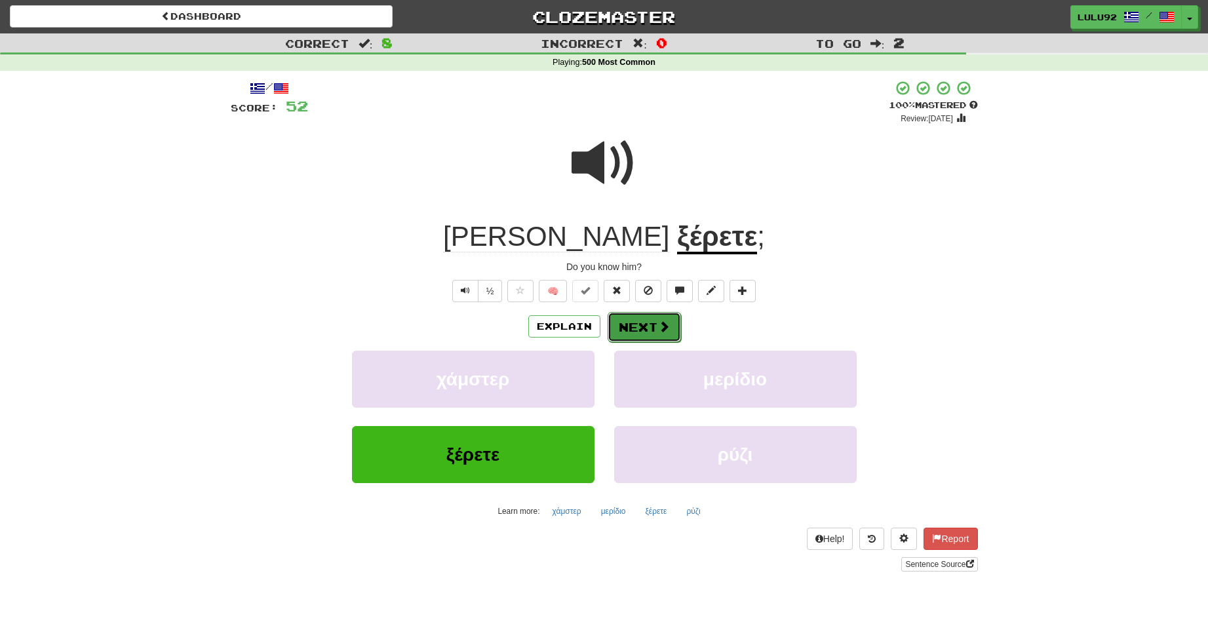
click at [645, 321] on button "Next" at bounding box center [643, 327] width 73 height 30
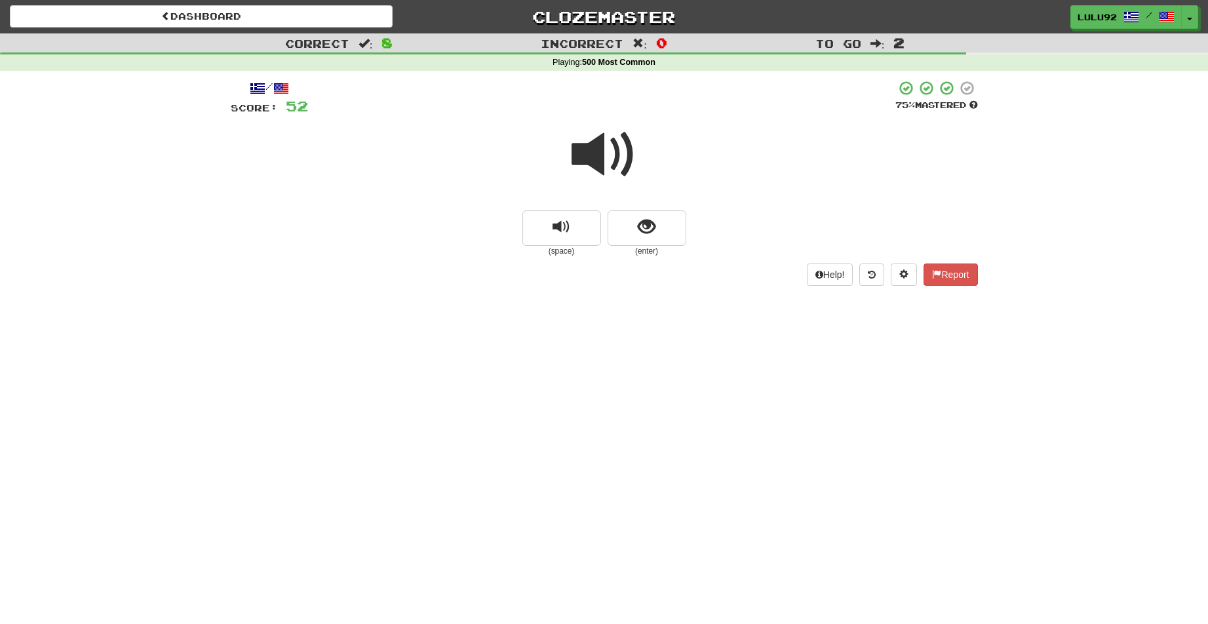
click at [596, 162] on span at bounding box center [604, 155] width 66 height 66
click at [609, 155] on span at bounding box center [604, 155] width 66 height 66
click at [639, 227] on span "show sentence" at bounding box center [647, 227] width 18 height 18
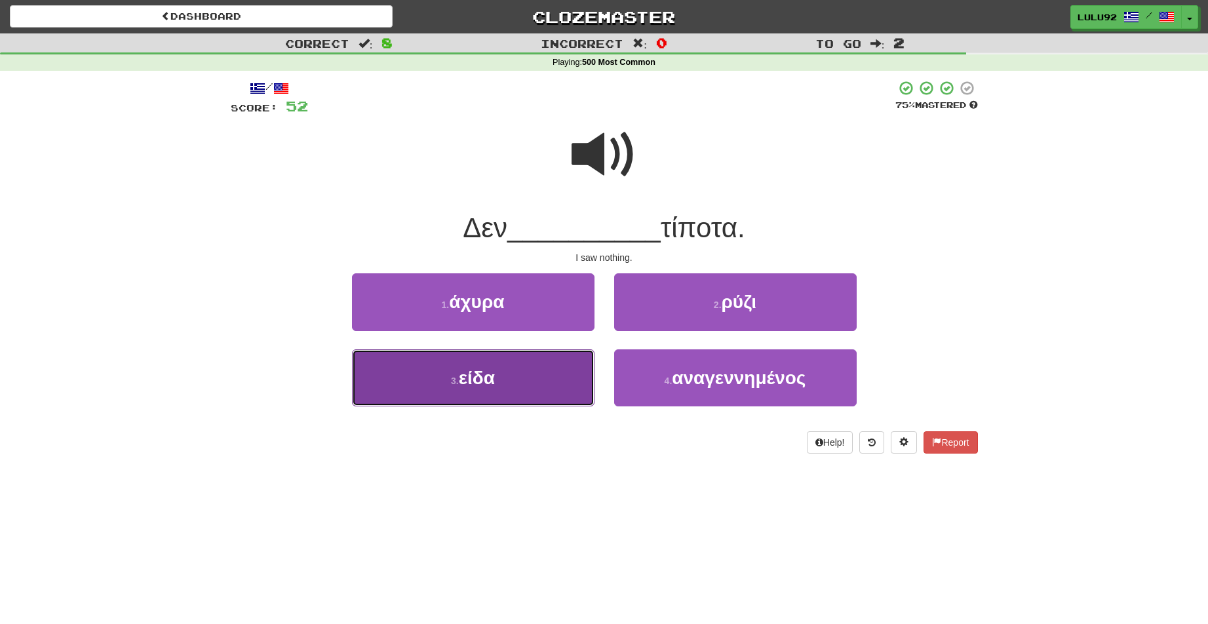
click at [483, 386] on span "είδα" at bounding box center [477, 378] width 36 height 20
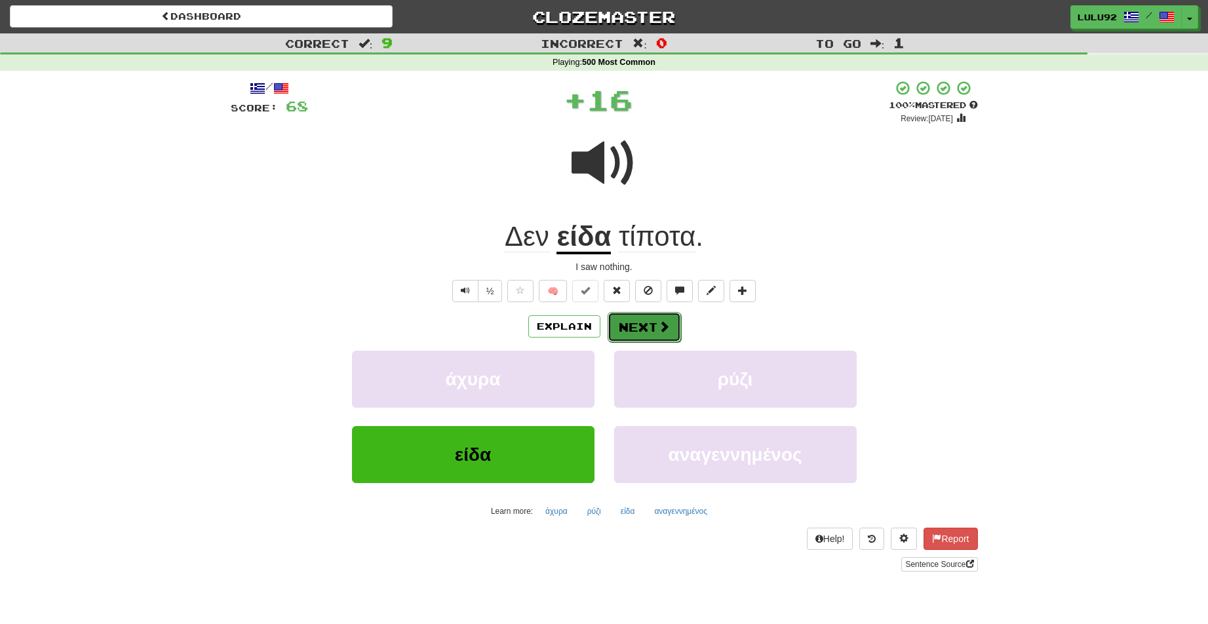
click at [659, 327] on span at bounding box center [664, 326] width 12 height 12
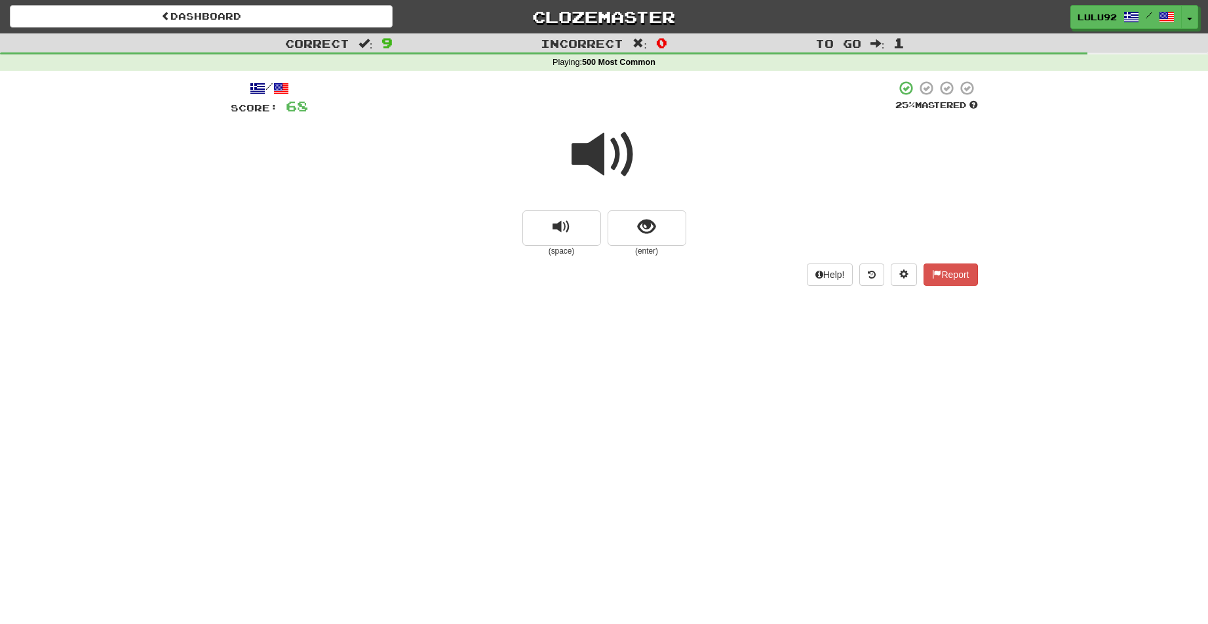
click at [596, 155] on span at bounding box center [604, 155] width 66 height 66
drag, startPoint x: 657, startPoint y: 221, endPoint x: 297, endPoint y: 520, distance: 468.5
click at [658, 221] on button "show sentence" at bounding box center [646, 227] width 79 height 35
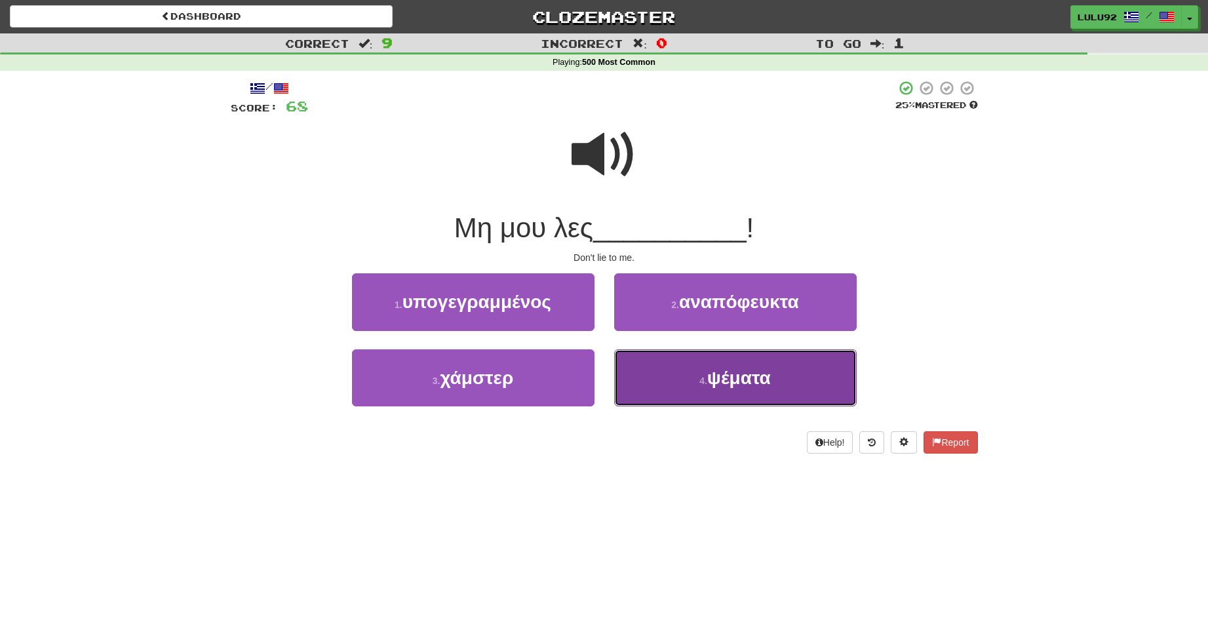
click at [734, 380] on span "ψέματα" at bounding box center [739, 378] width 64 height 20
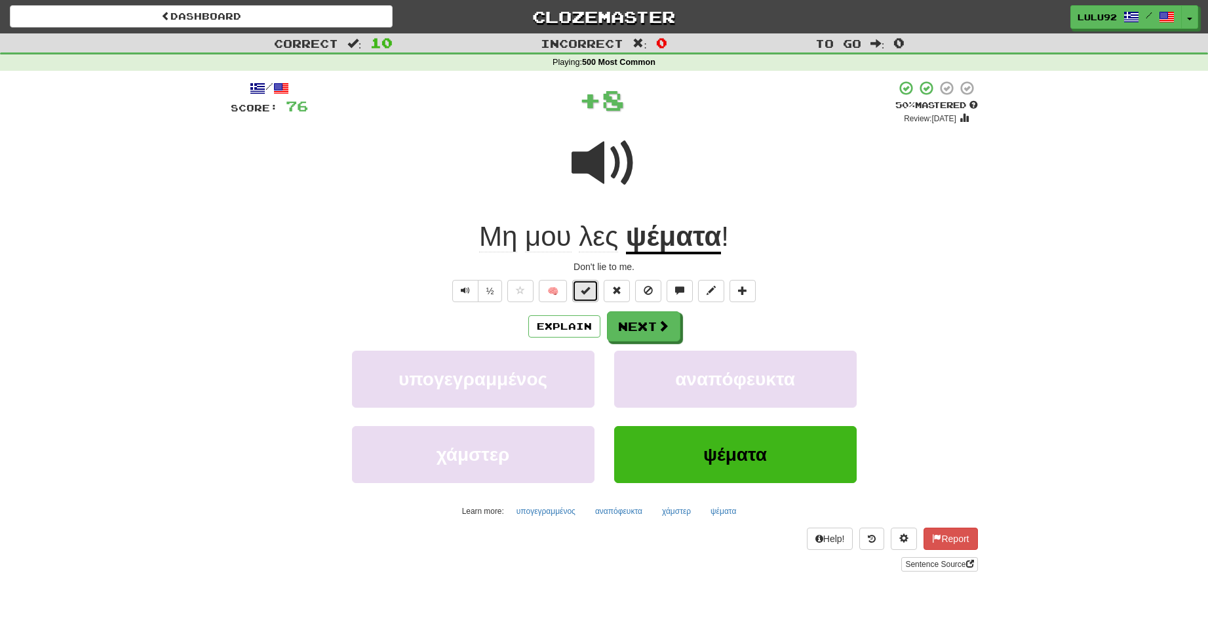
click at [585, 291] on span at bounding box center [585, 290] width 9 height 9
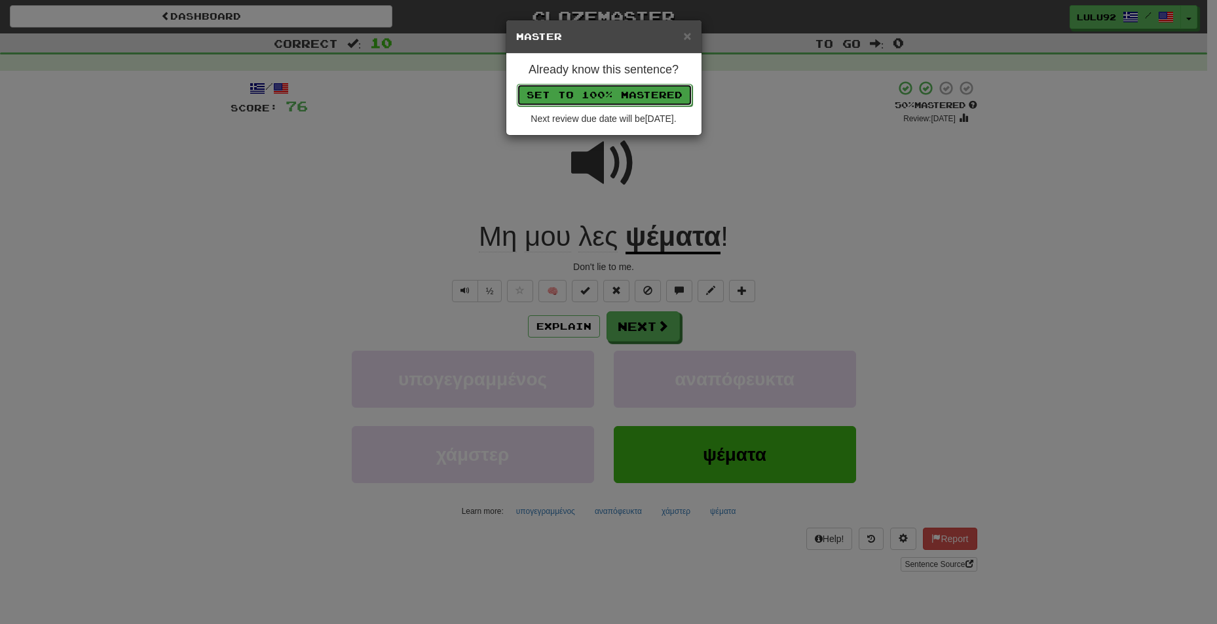
click at [611, 92] on button "Set to 100% Mastered" at bounding box center [605, 95] width 176 height 22
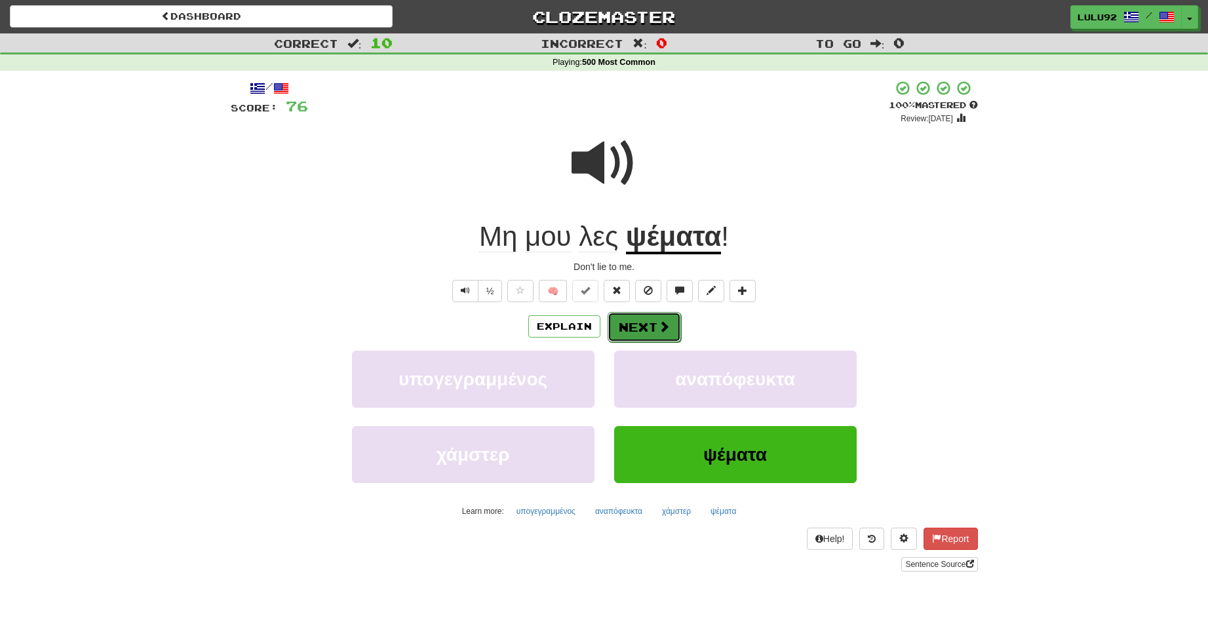
click at [643, 328] on button "Next" at bounding box center [643, 327] width 73 height 30
